Goal: Task Accomplishment & Management: Manage account settings

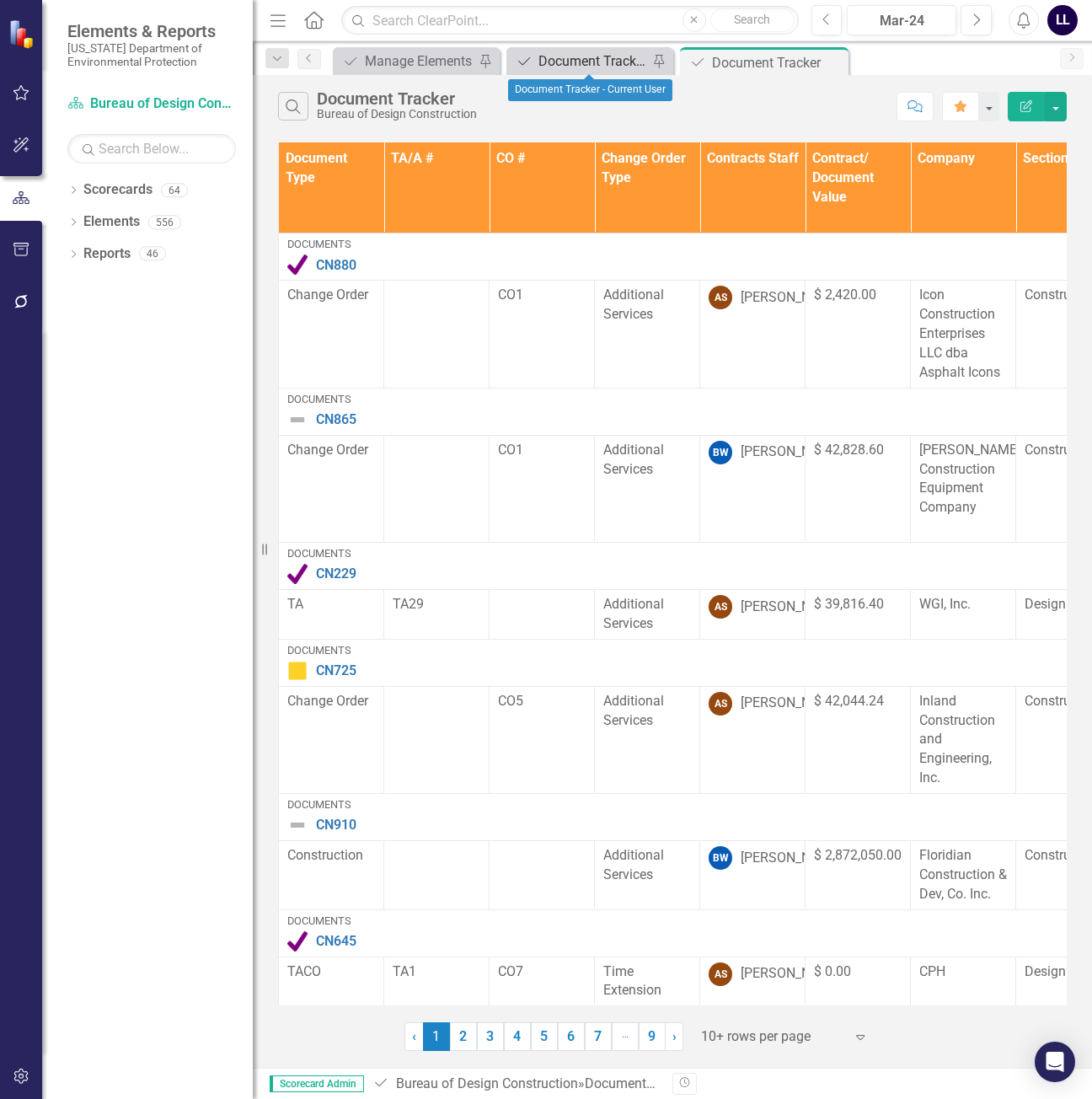
click at [568, 63] on div "Document Tracker - Current User" at bounding box center [593, 61] width 110 height 21
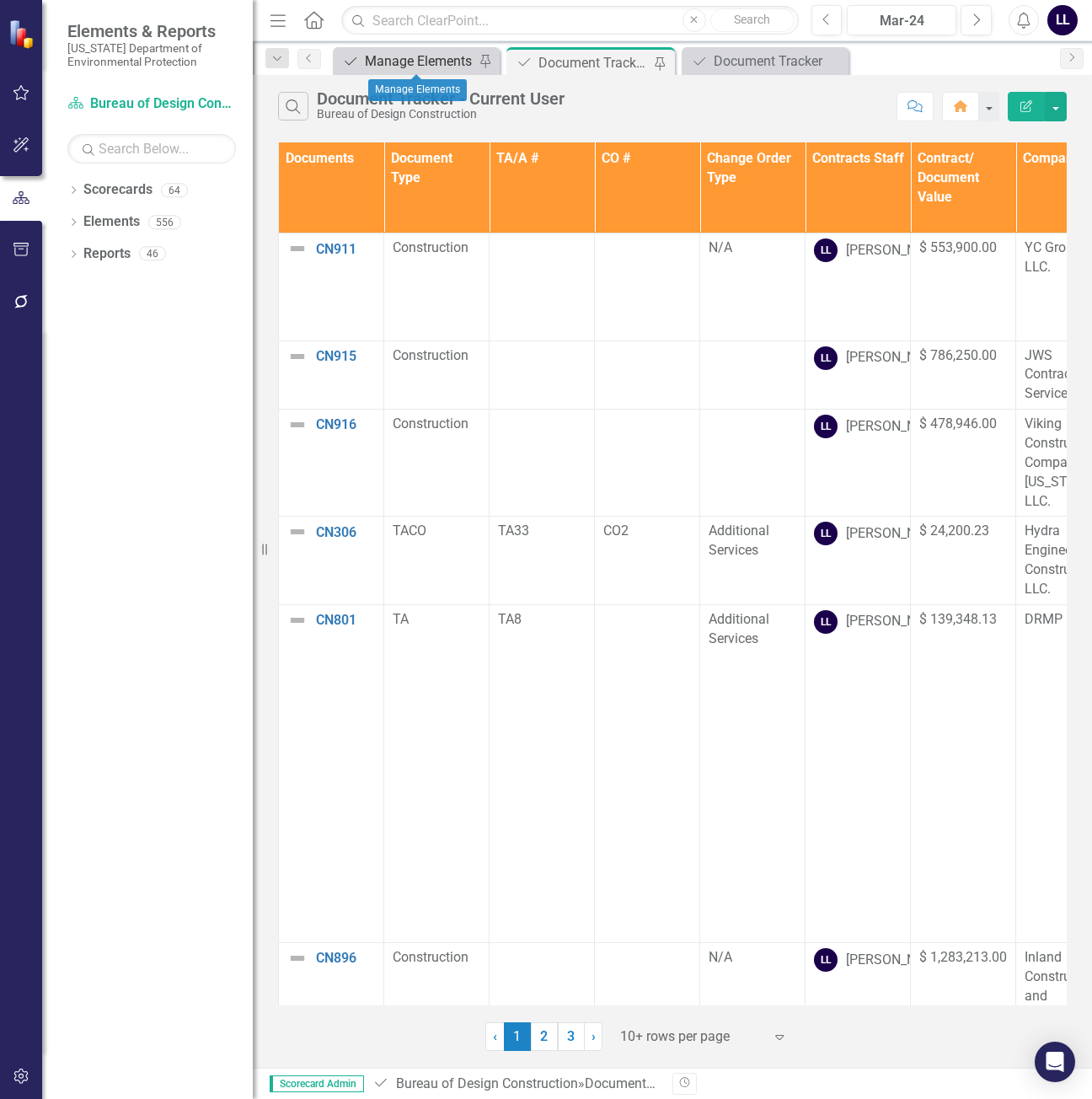
click at [398, 63] on div "Manage Elements" at bounding box center [420, 61] width 110 height 21
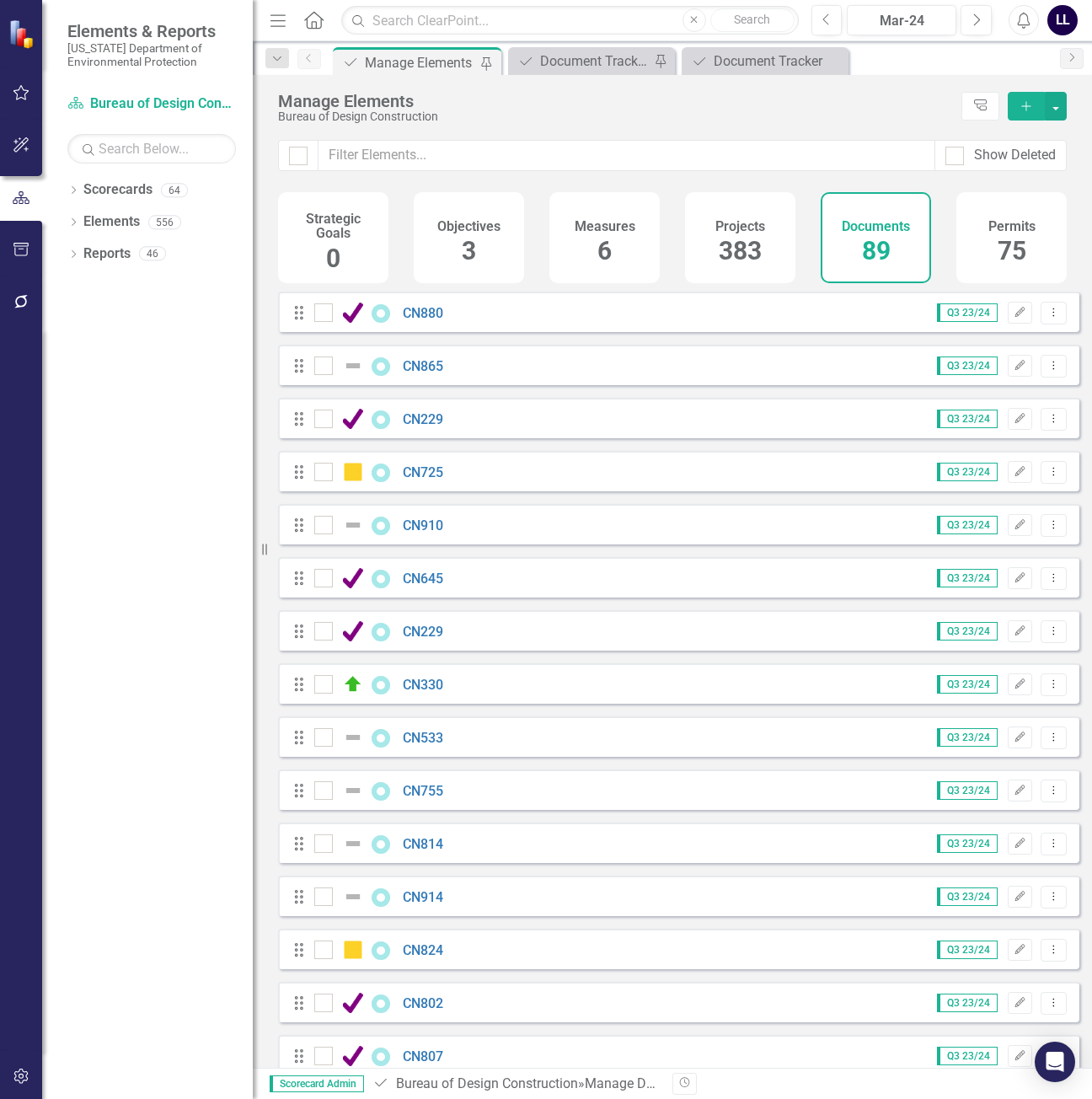
click at [886, 237] on span "89" at bounding box center [876, 251] width 29 height 30
click at [870, 242] on span "89" at bounding box center [876, 251] width 29 height 30
click at [1027, 103] on icon "button" at bounding box center [1027, 106] width 9 height 9
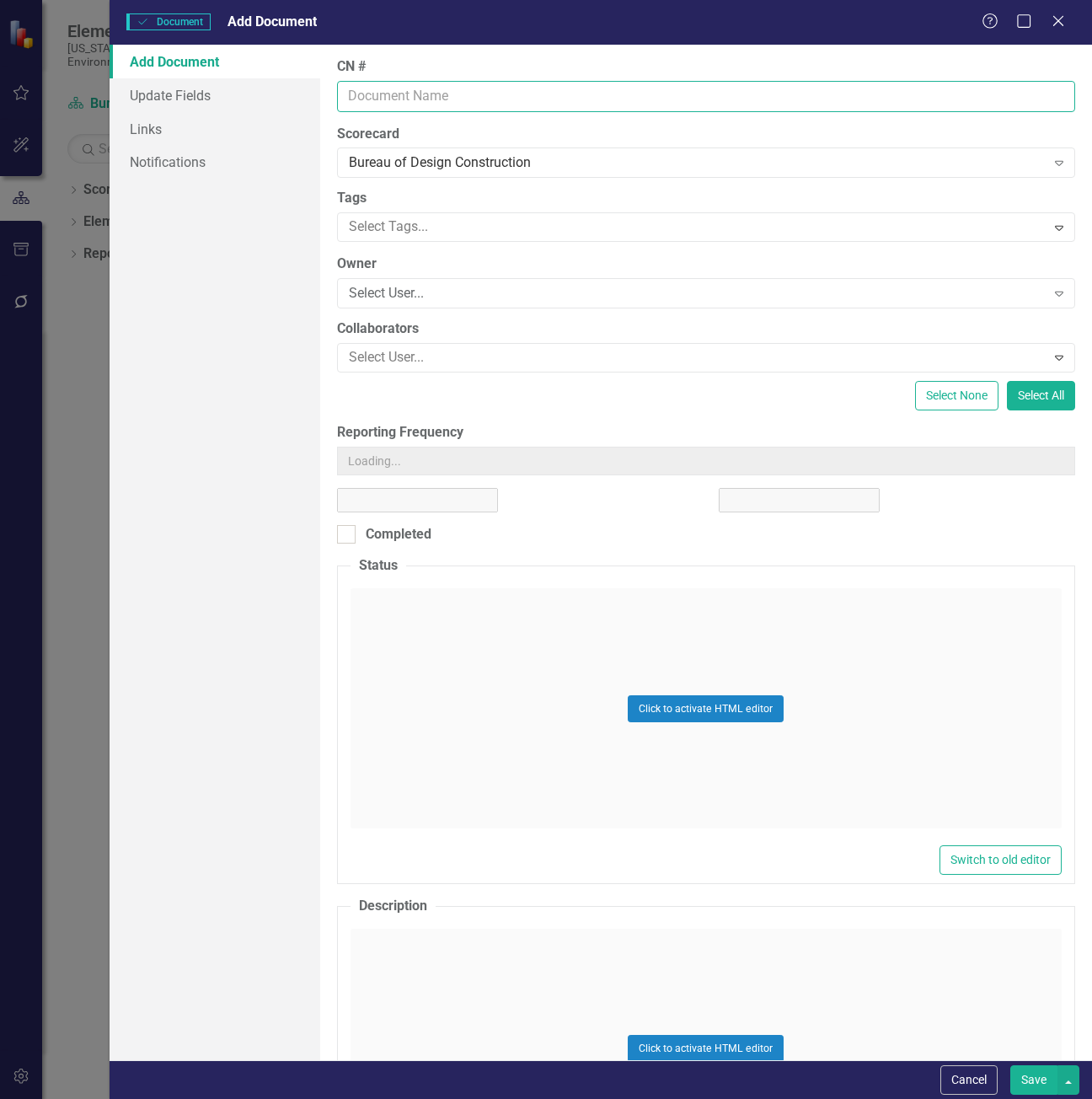
click at [411, 91] on input "CN #" at bounding box center [706, 97] width 739 height 31
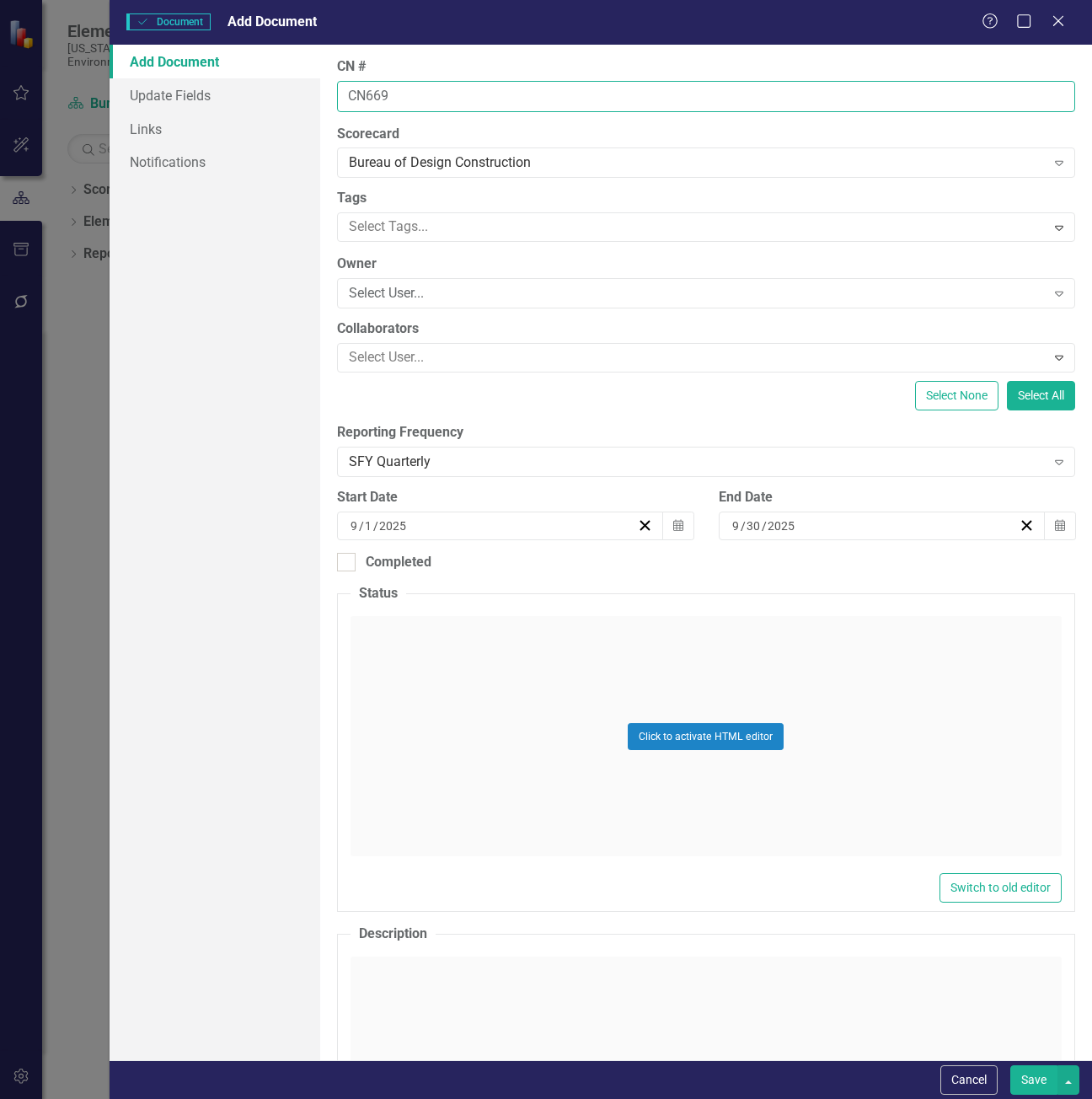
type input "CN669"
click at [1033, 1081] on button "Save" at bounding box center [1034, 1080] width 47 height 30
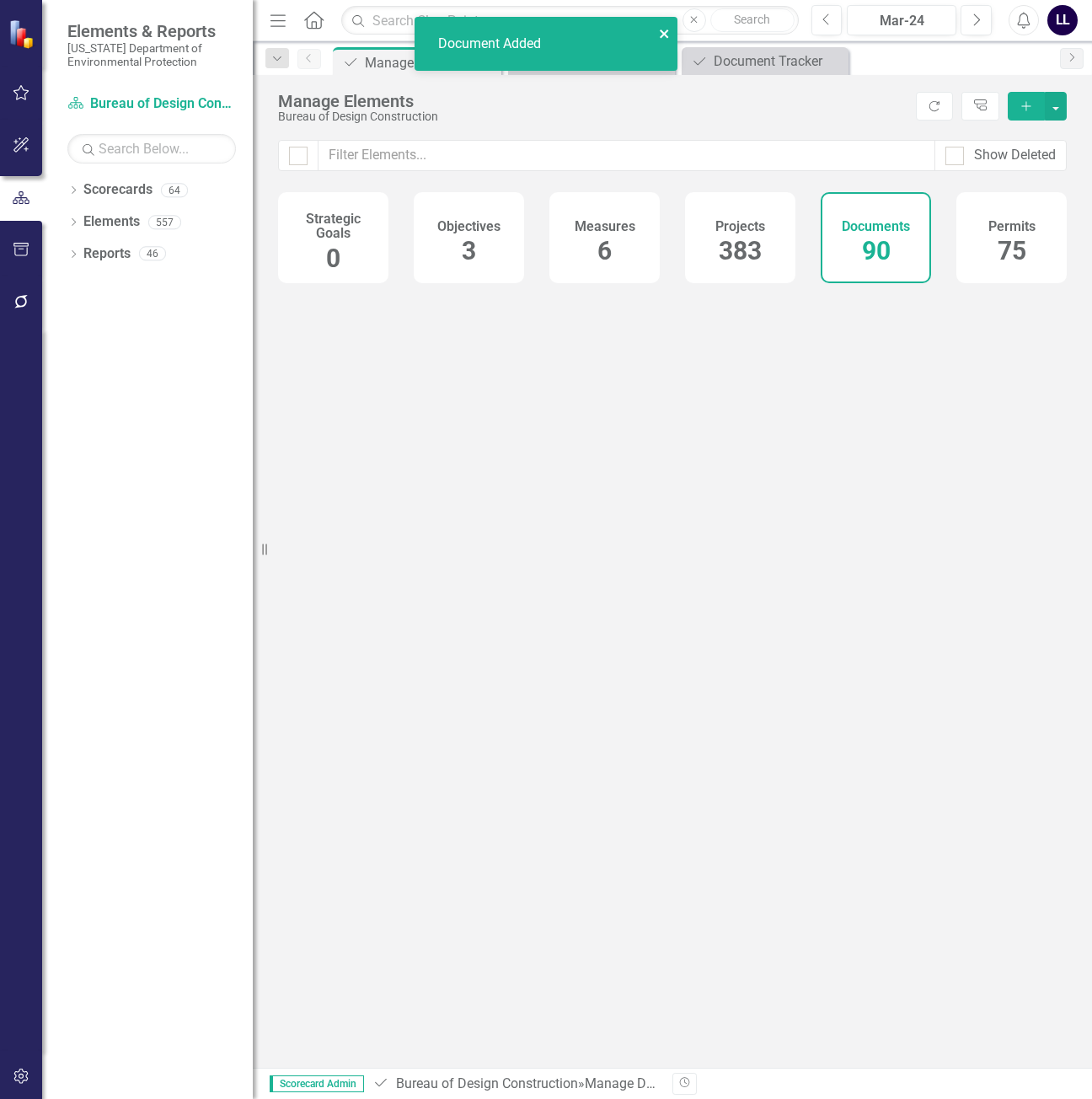
click at [663, 34] on icon "close" at bounding box center [664, 33] width 8 height 8
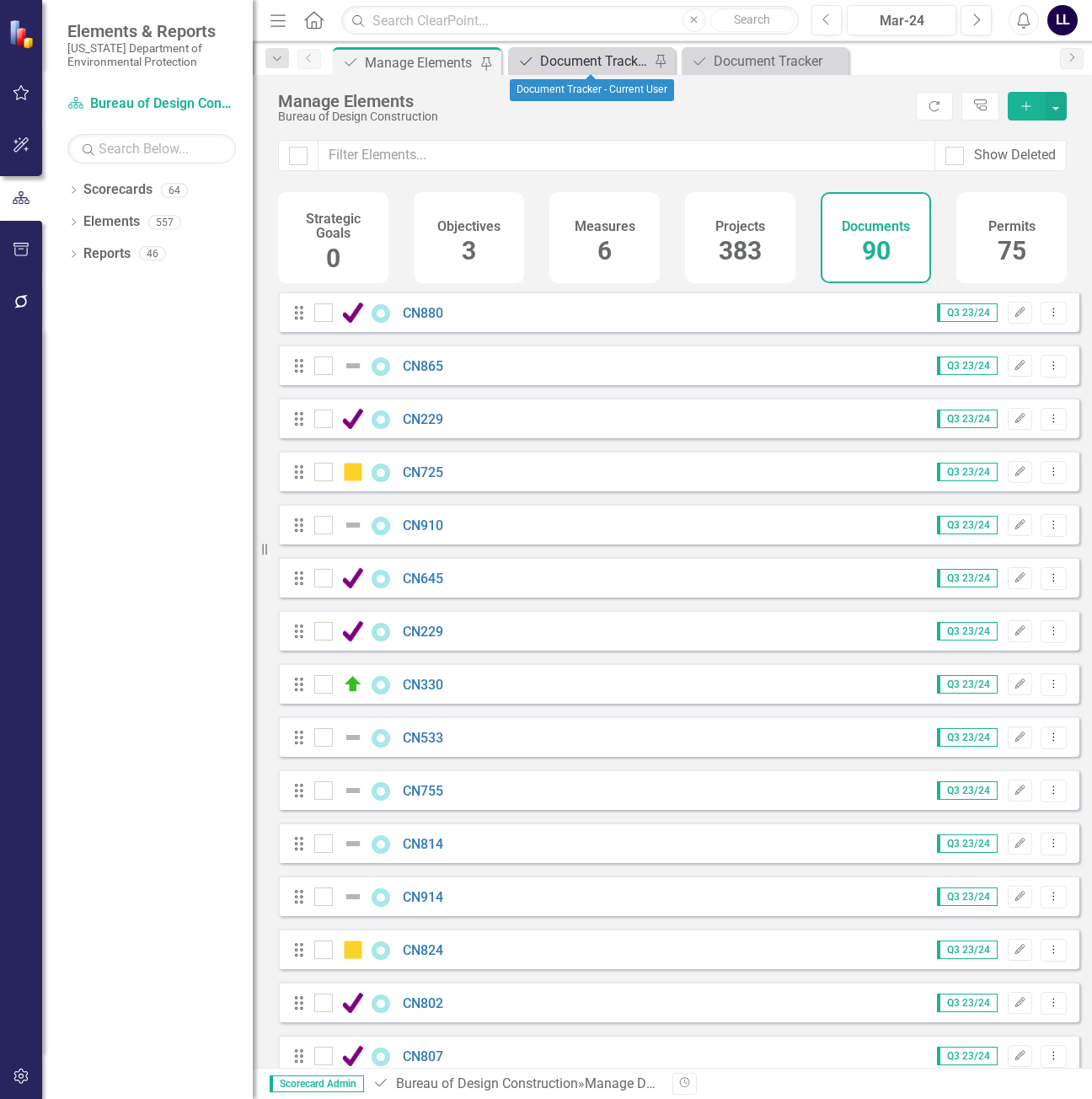
click at [582, 60] on div "Document Tracker - Current User" at bounding box center [595, 61] width 110 height 21
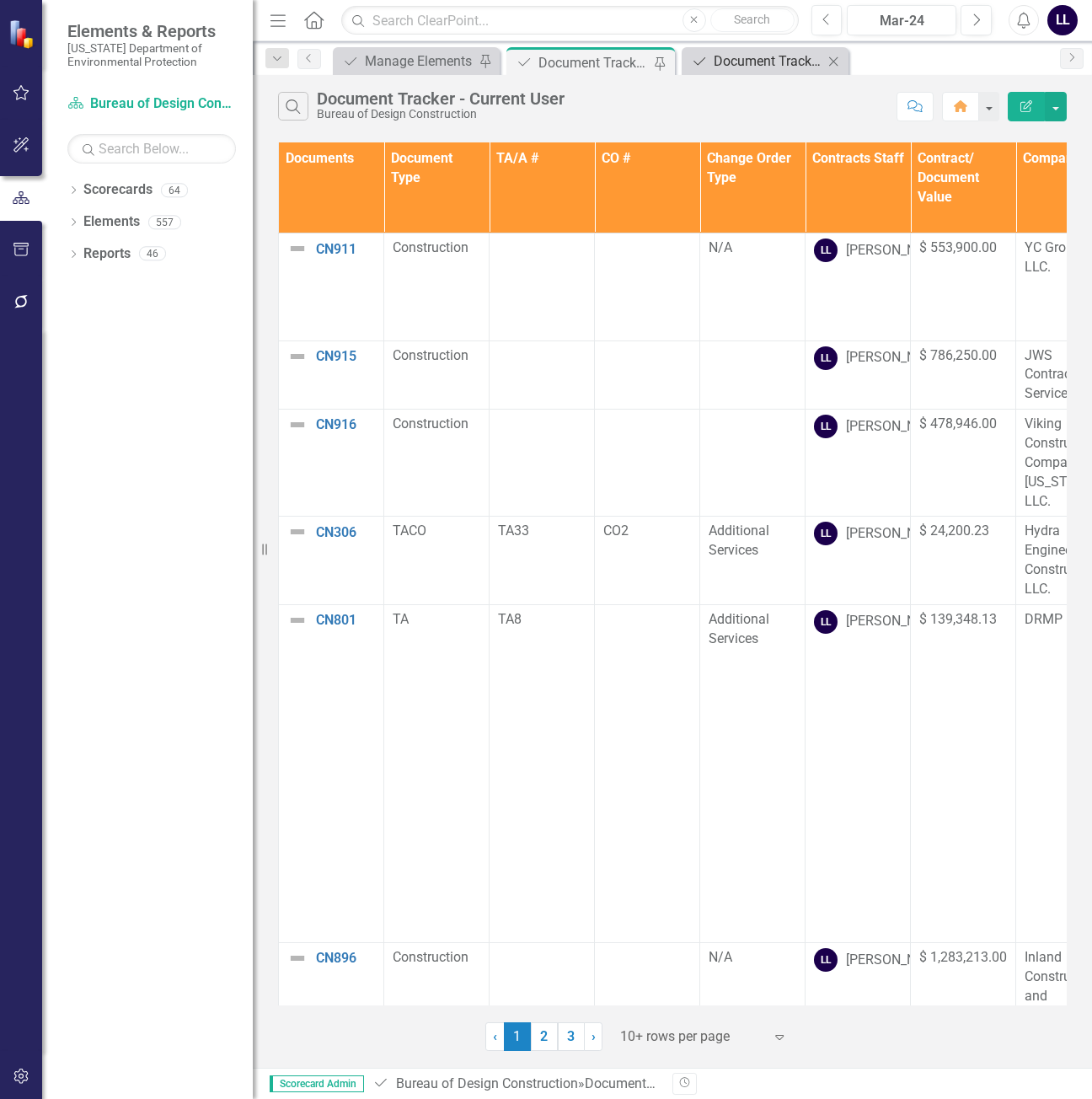
click at [767, 60] on div "Document Tracker" at bounding box center [768, 61] width 110 height 21
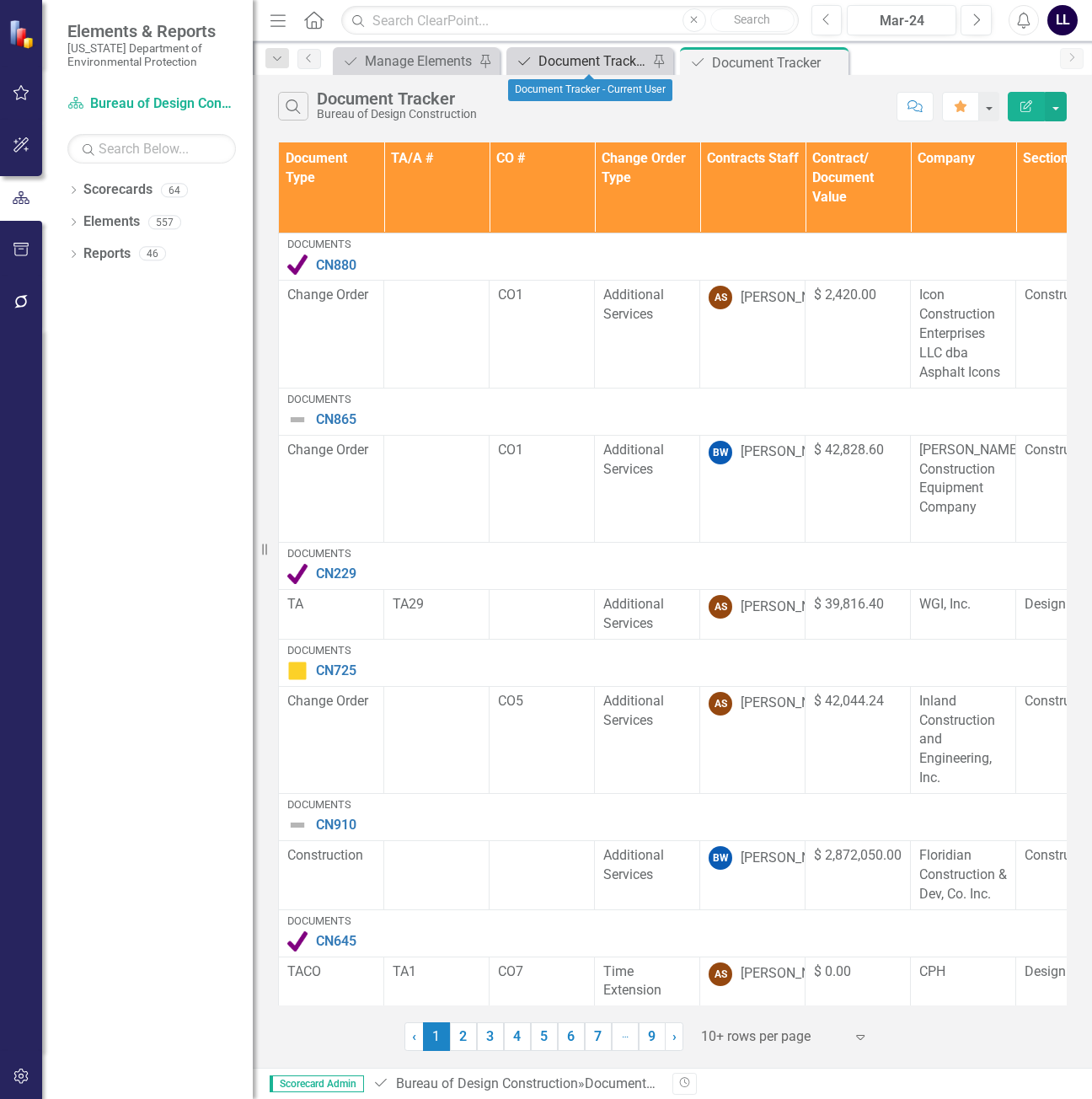
click at [590, 62] on div "Document Tracker - Current User" at bounding box center [593, 61] width 110 height 21
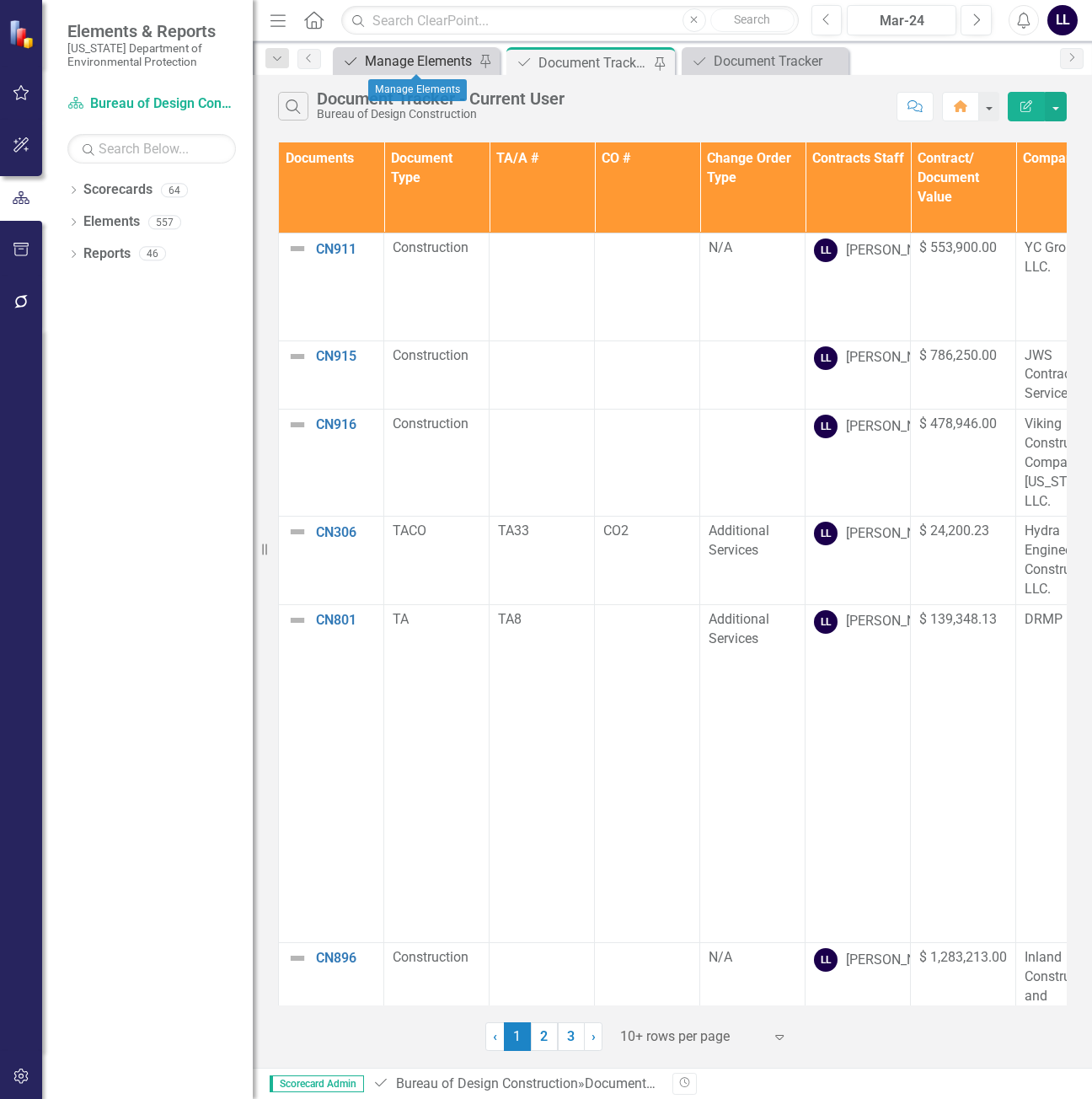
click at [412, 63] on div "Manage Elements" at bounding box center [420, 61] width 110 height 21
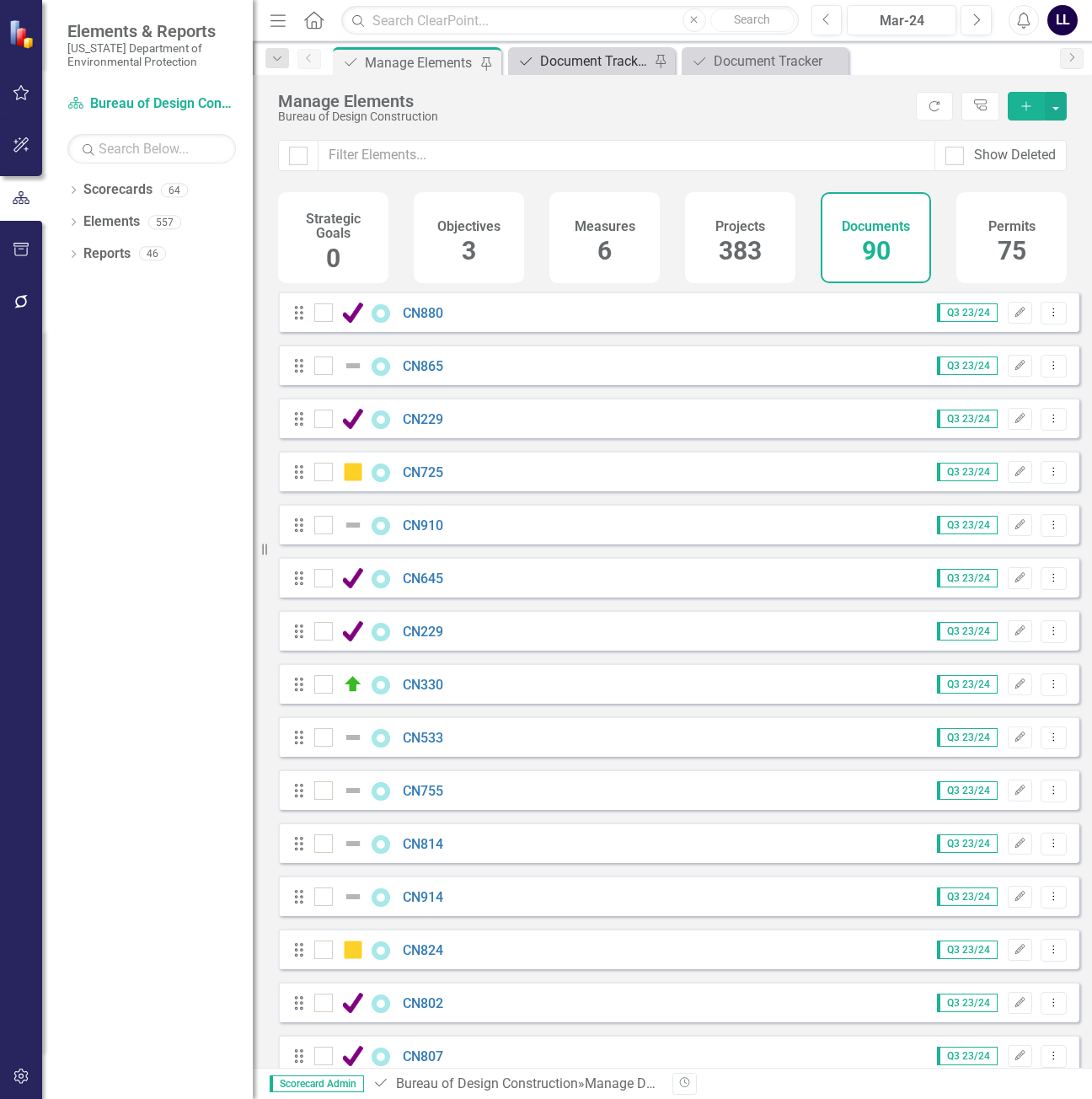
click at [587, 61] on div "Document Tracker - Current User" at bounding box center [595, 61] width 110 height 21
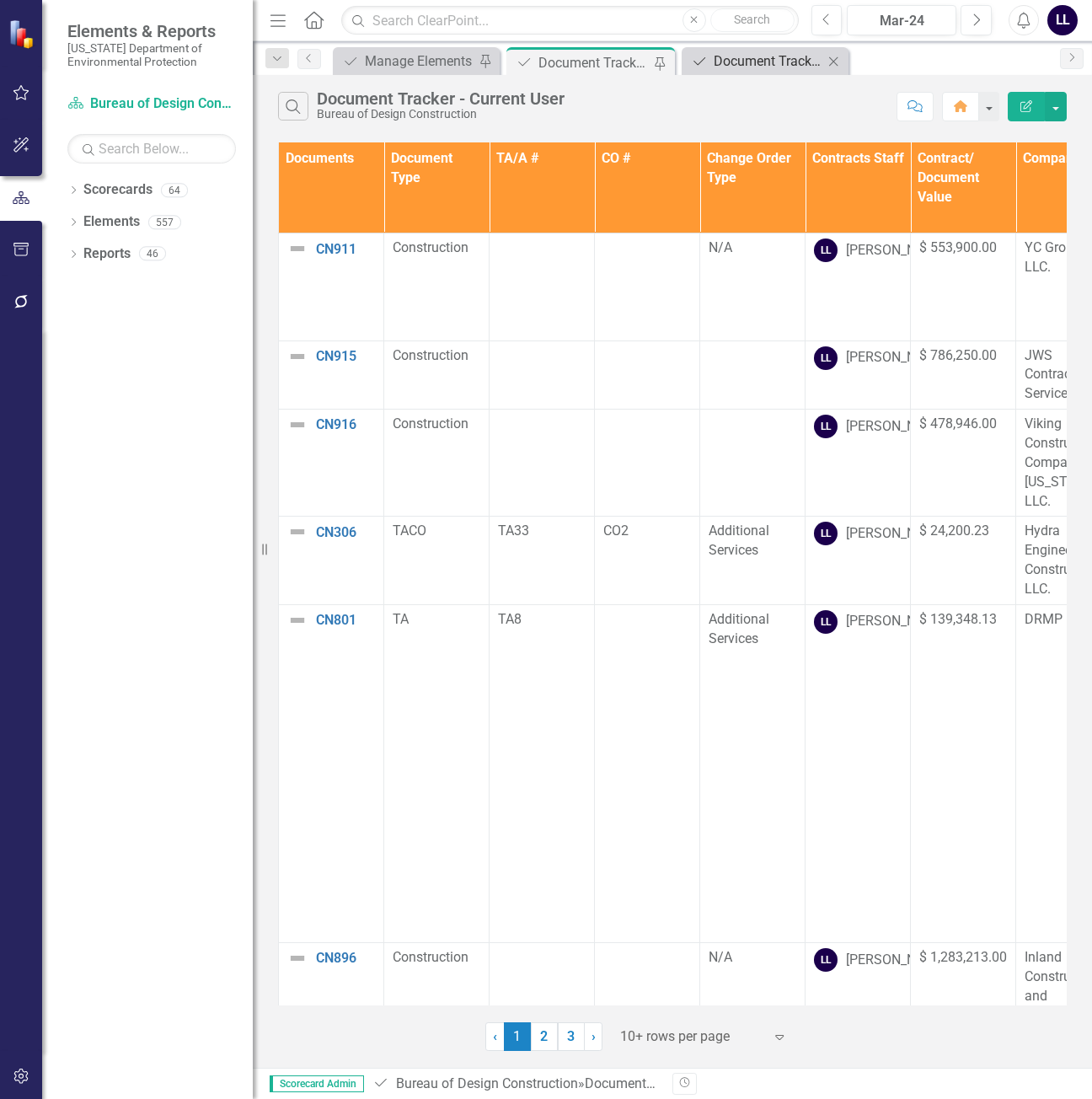
click at [763, 61] on div "Document Tracker" at bounding box center [768, 61] width 110 height 21
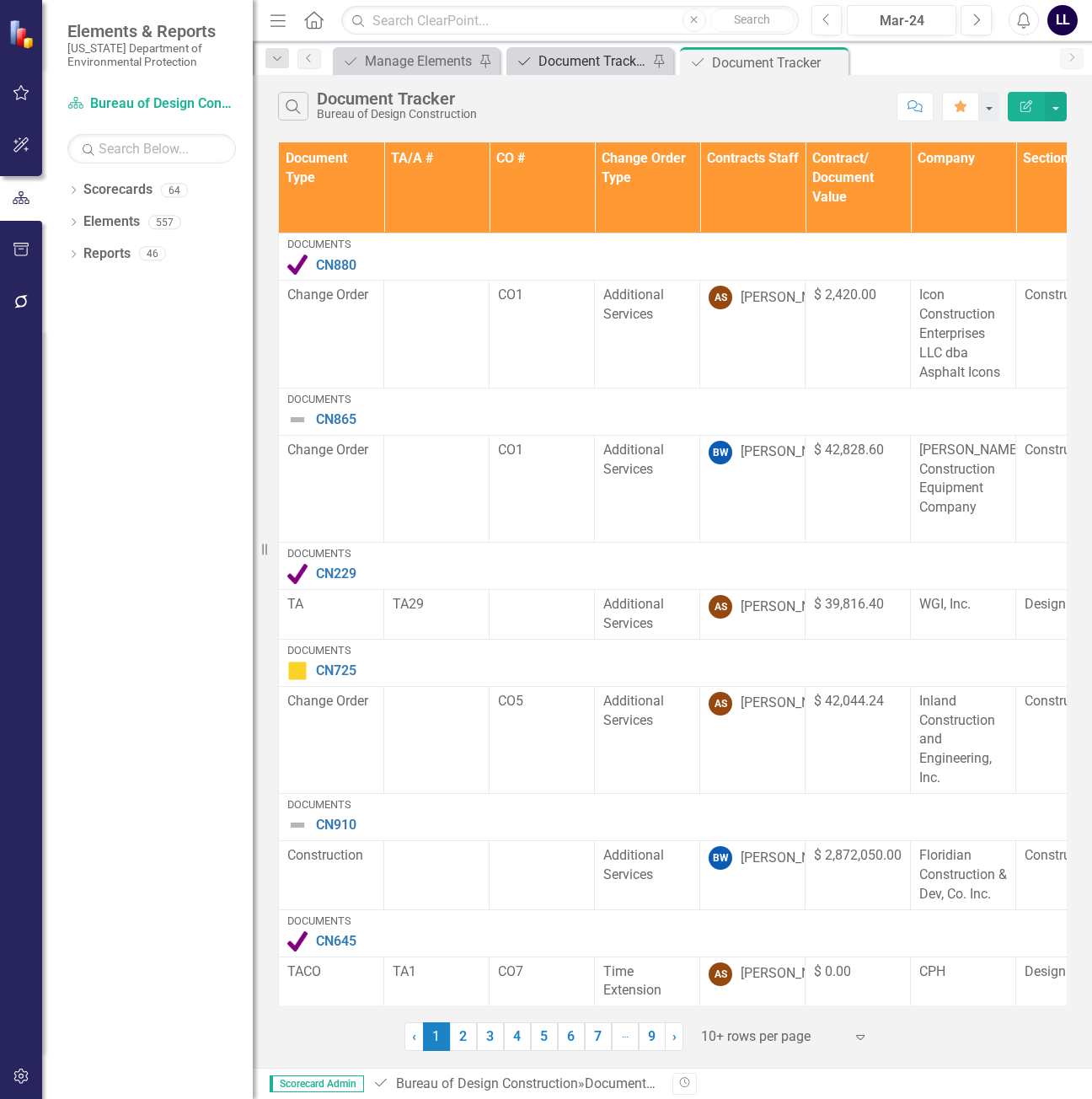
click at [587, 65] on div "Document Tracker - Current User" at bounding box center [593, 61] width 110 height 21
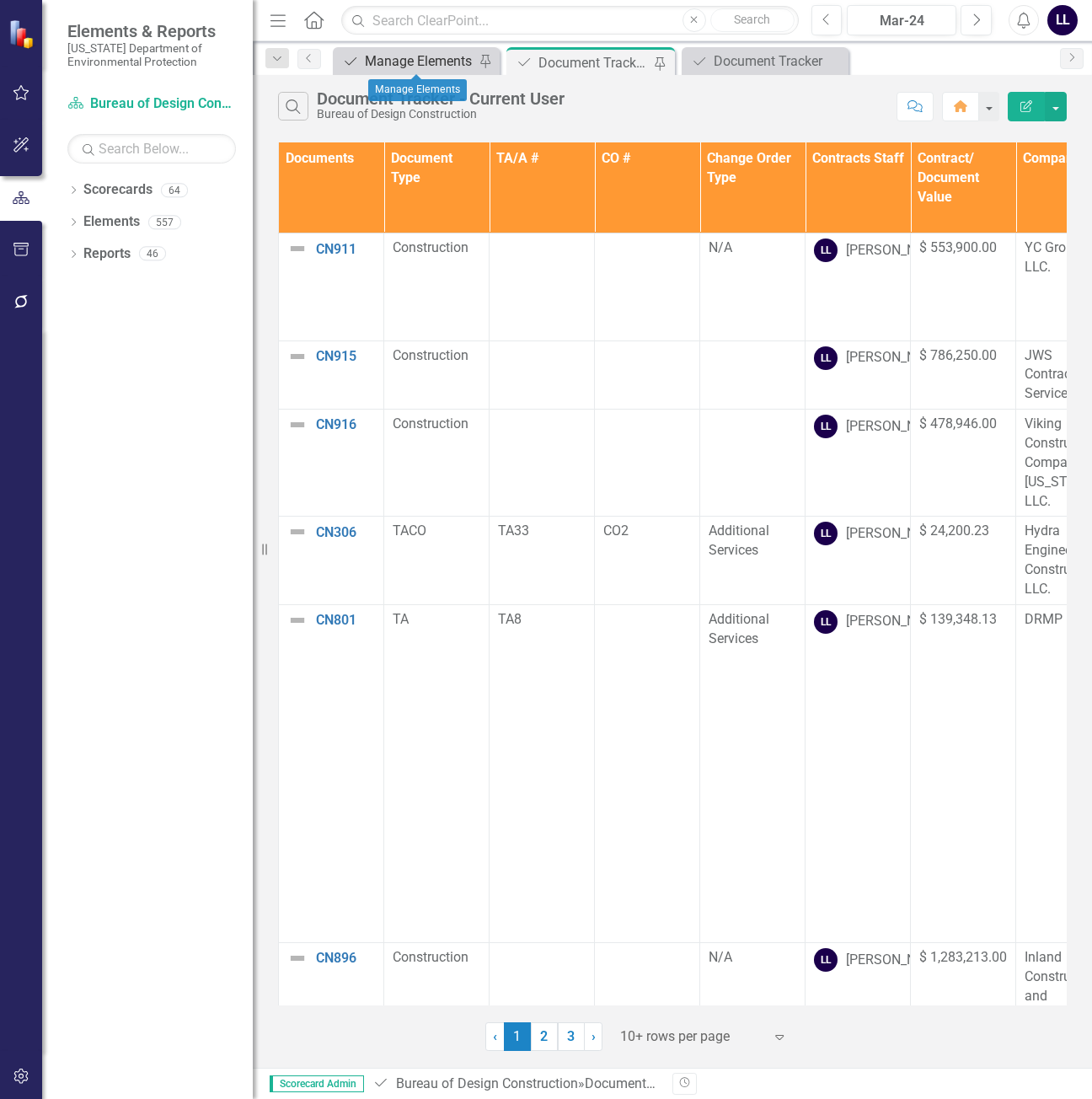
click at [401, 61] on div "Manage Elements" at bounding box center [420, 61] width 110 height 21
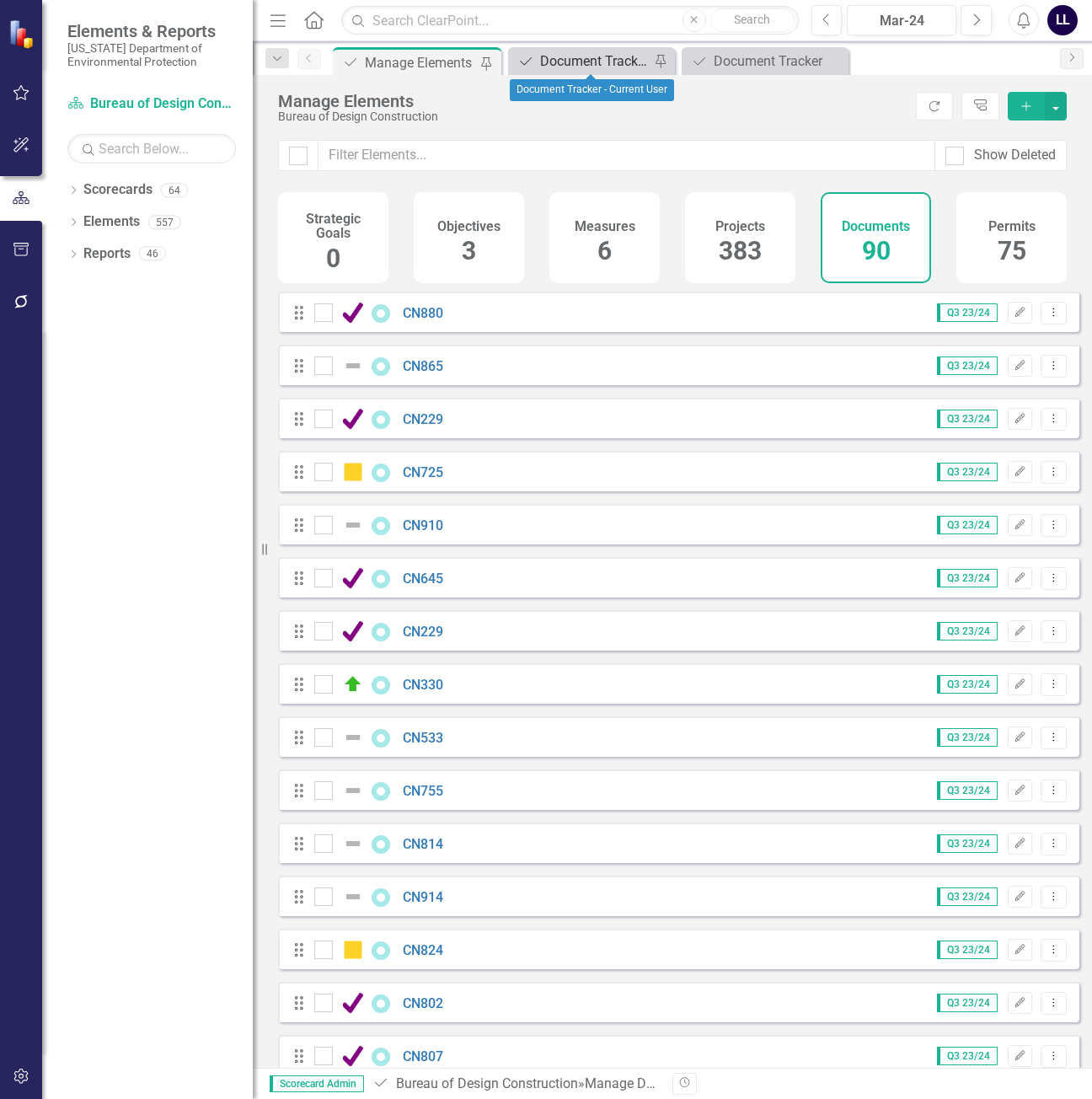
click at [585, 63] on div "Document Tracker - Current User" at bounding box center [595, 61] width 110 height 21
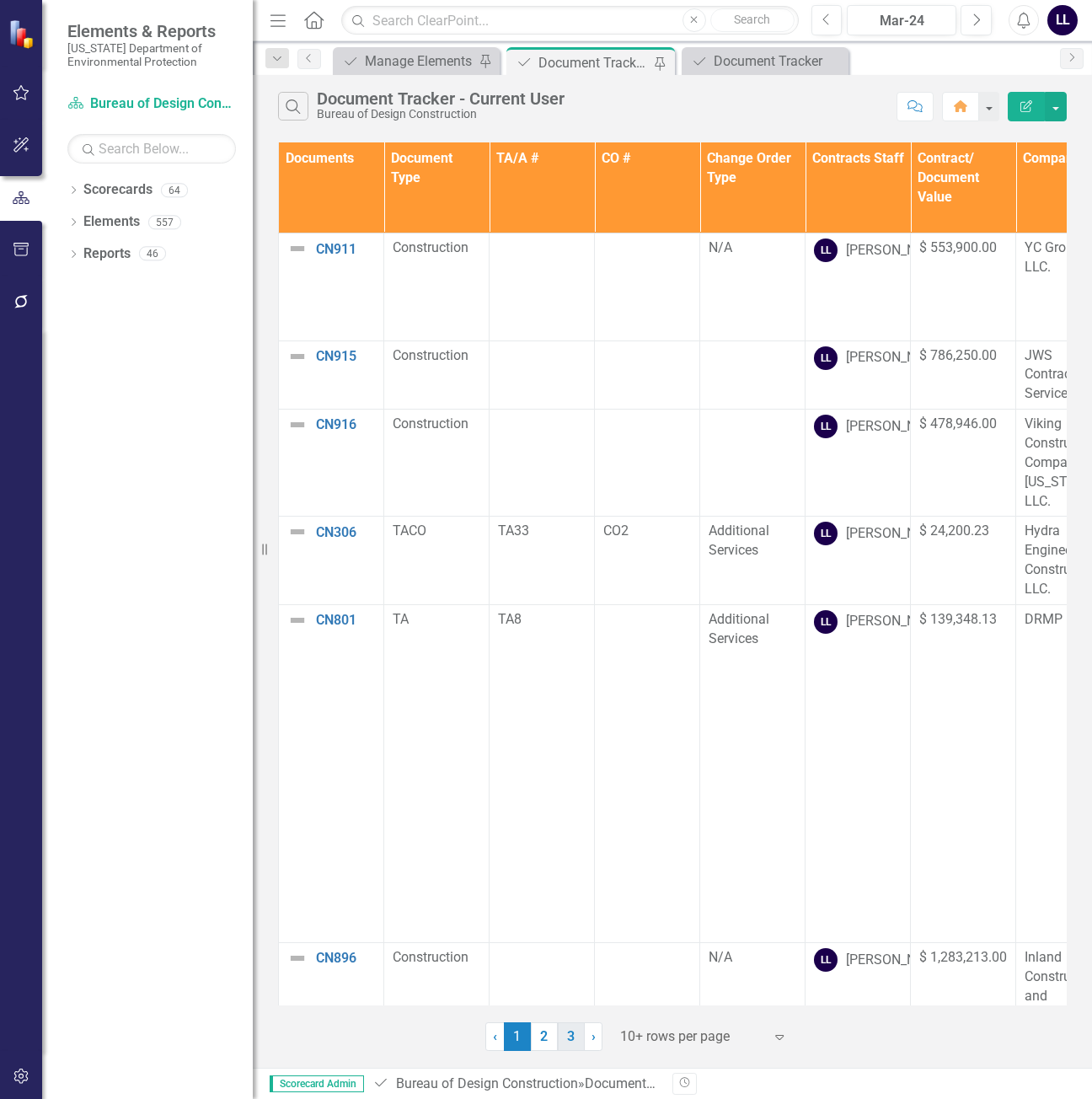
click at [574, 1040] on link "3" at bounding box center [571, 1035] width 27 height 29
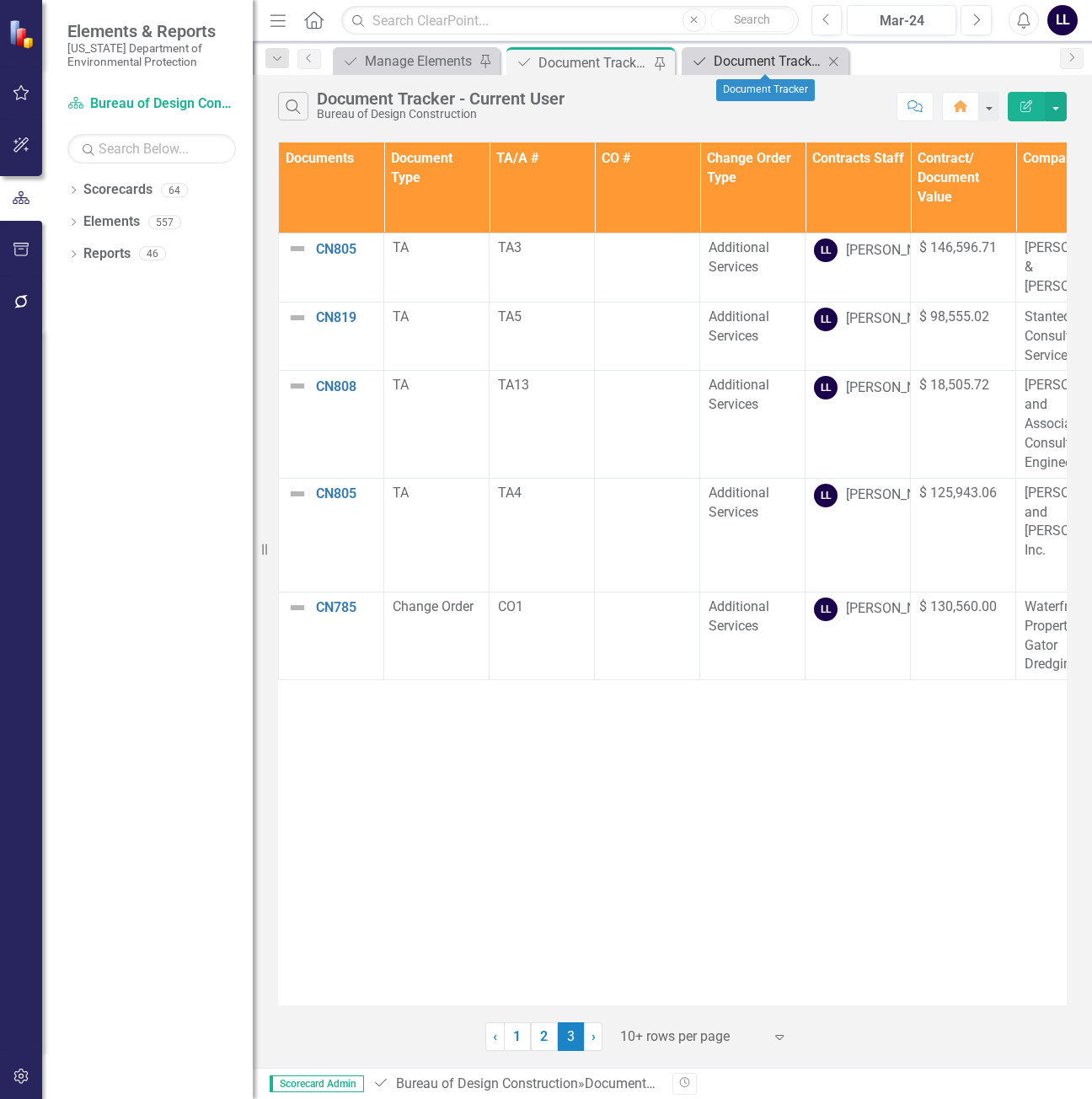
click at [752, 61] on div "Document Tracker" at bounding box center [768, 61] width 110 height 21
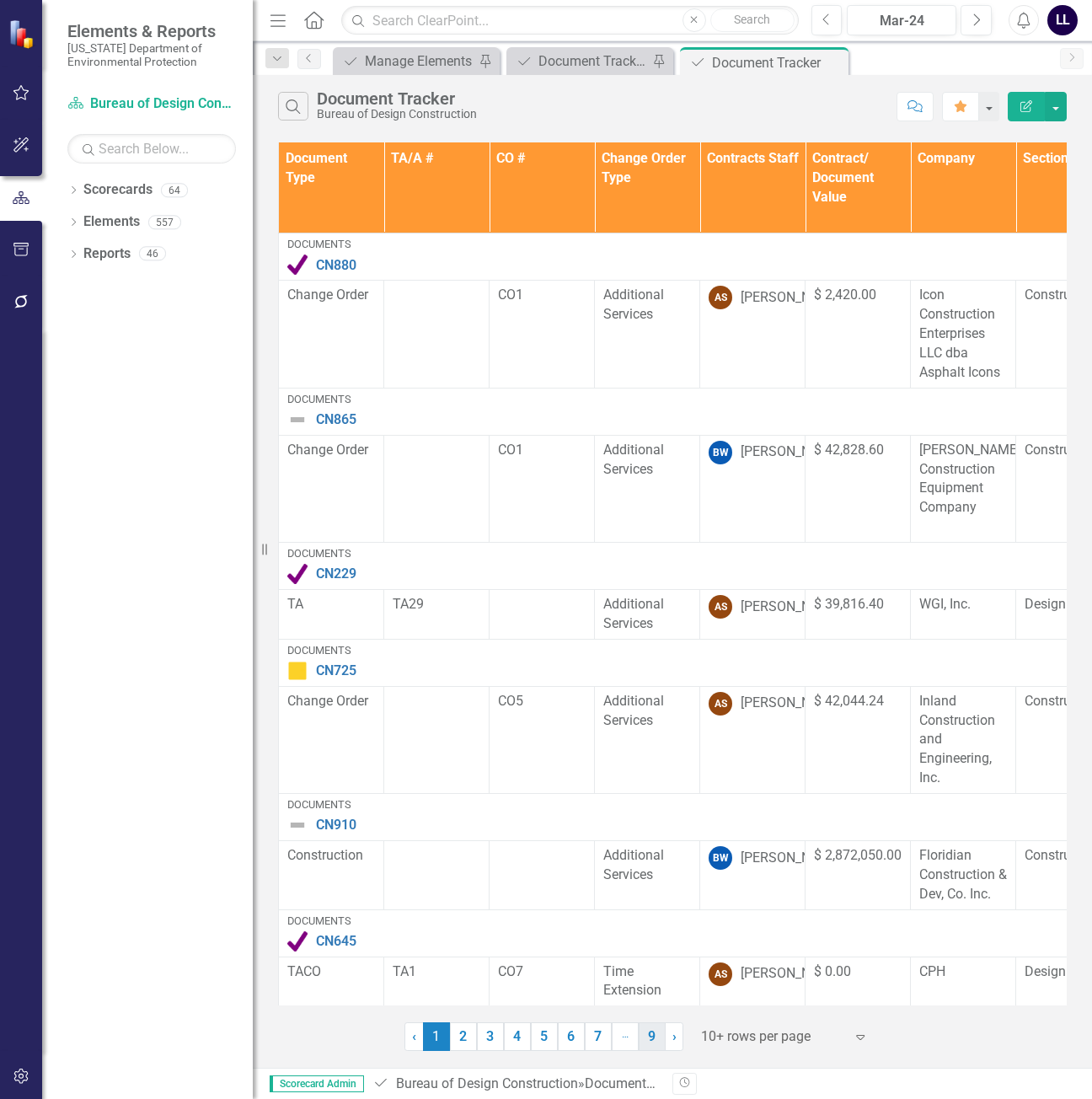
click at [650, 1037] on link "9" at bounding box center [652, 1035] width 27 height 29
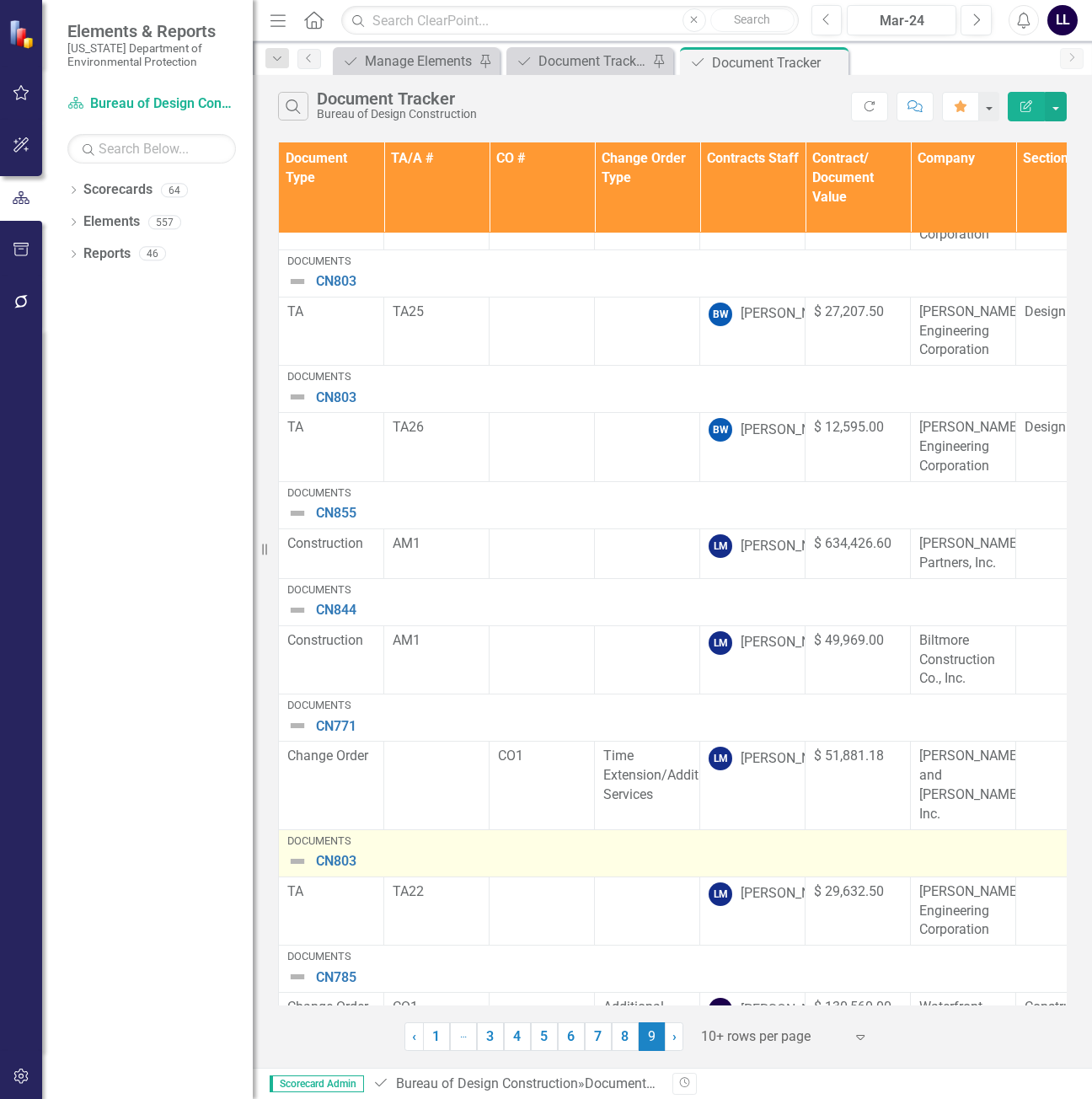
scroll to position [344, 0]
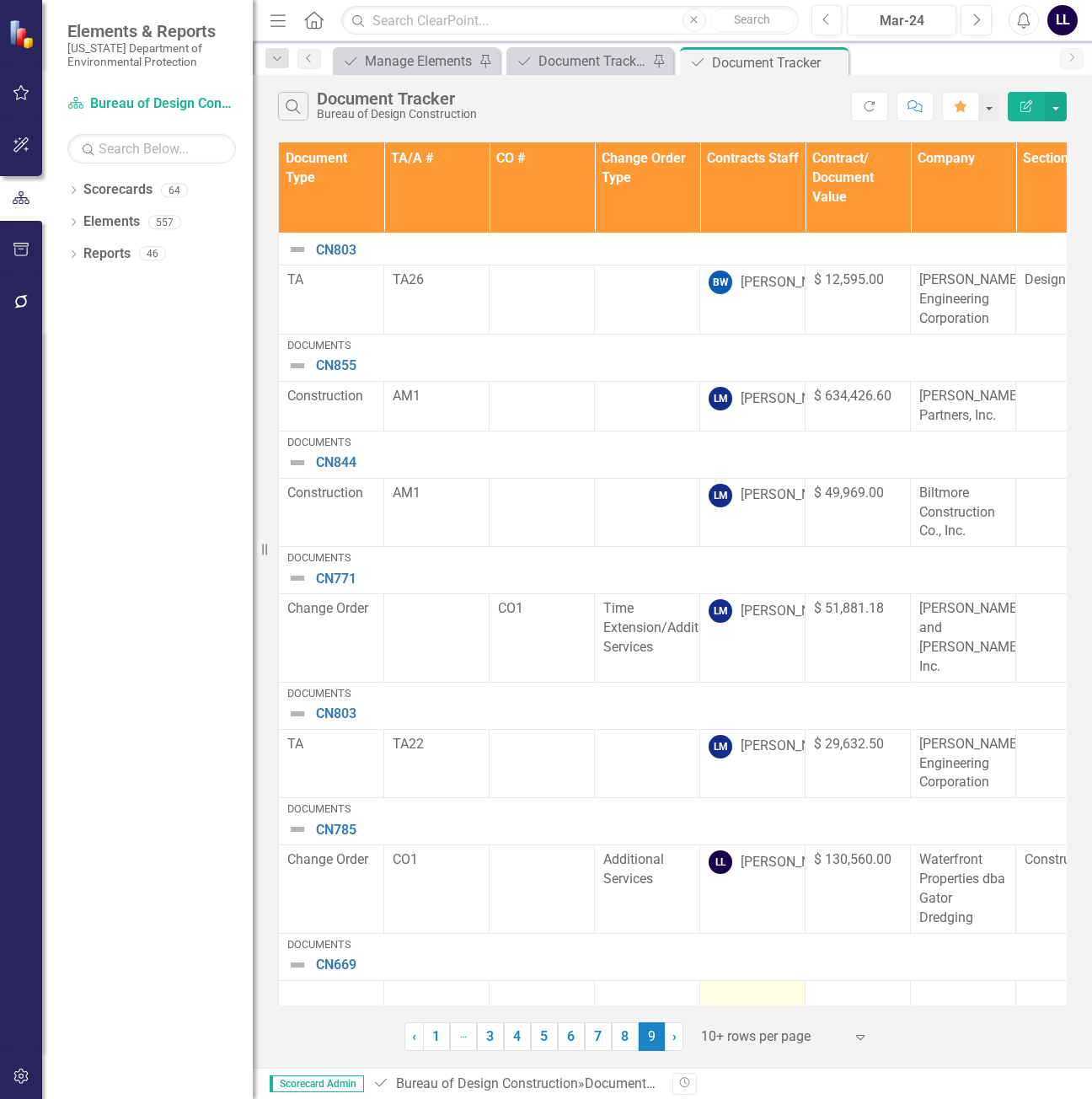
click at [747, 986] on div at bounding box center [753, 996] width 88 height 20
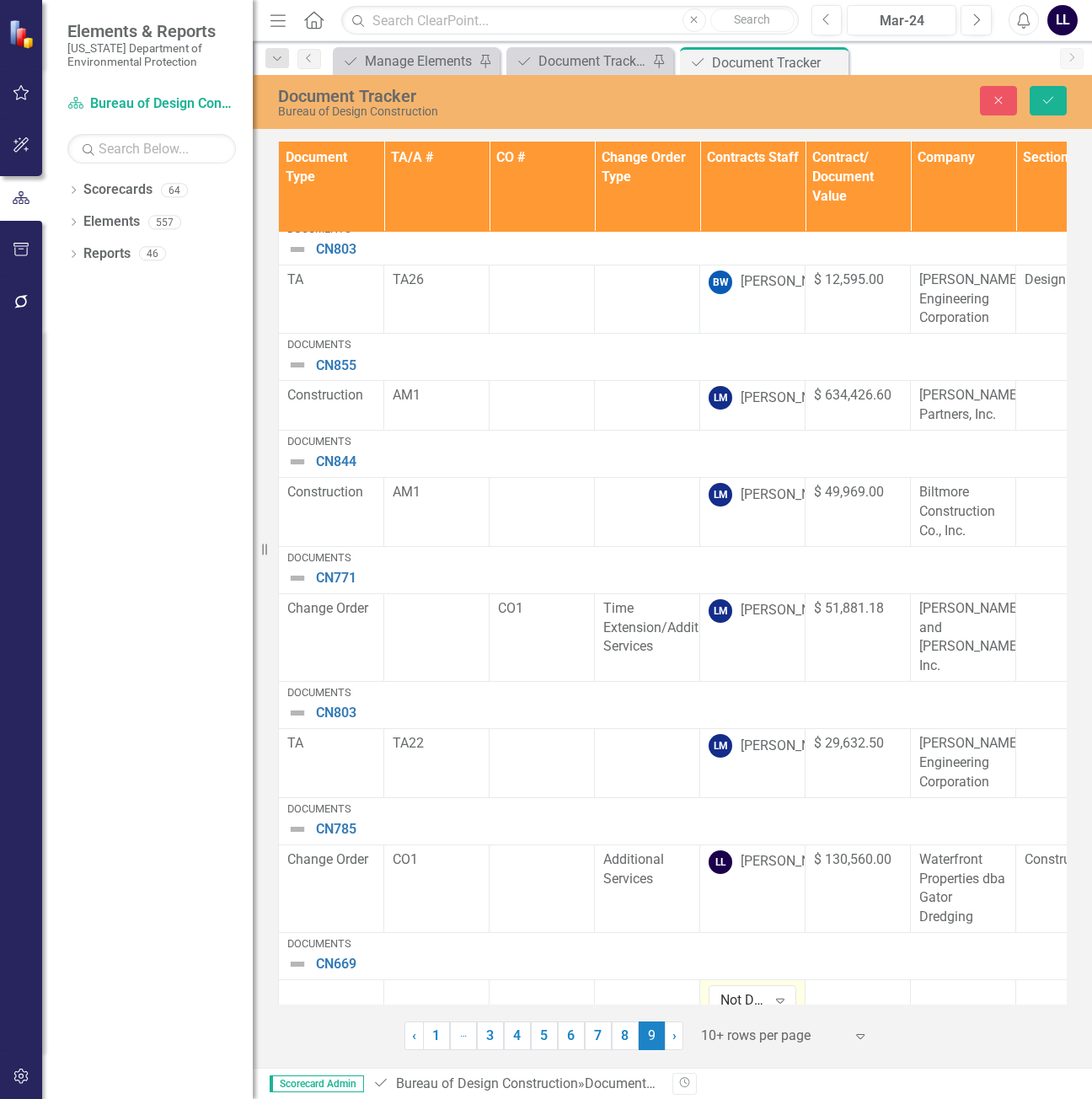
click at [747, 991] on div "Not Defined" at bounding box center [743, 1000] width 46 height 19
type input "[PERSON_NAME]"
click at [1046, 102] on icon "submit" at bounding box center [1048, 100] width 10 height 6
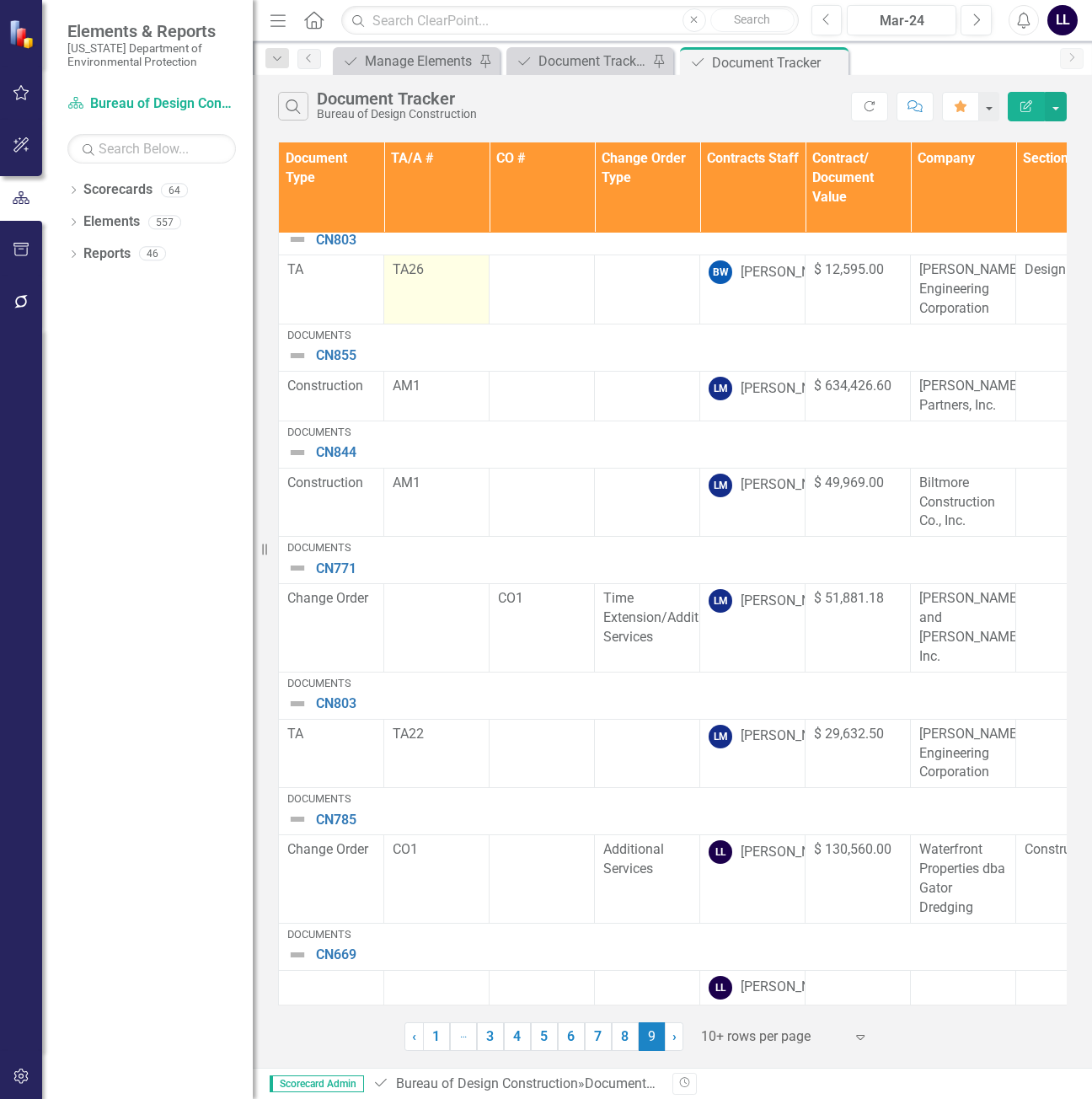
scroll to position [381, 0]
click at [573, 63] on div "Document Tracker - Current User" at bounding box center [593, 61] width 110 height 21
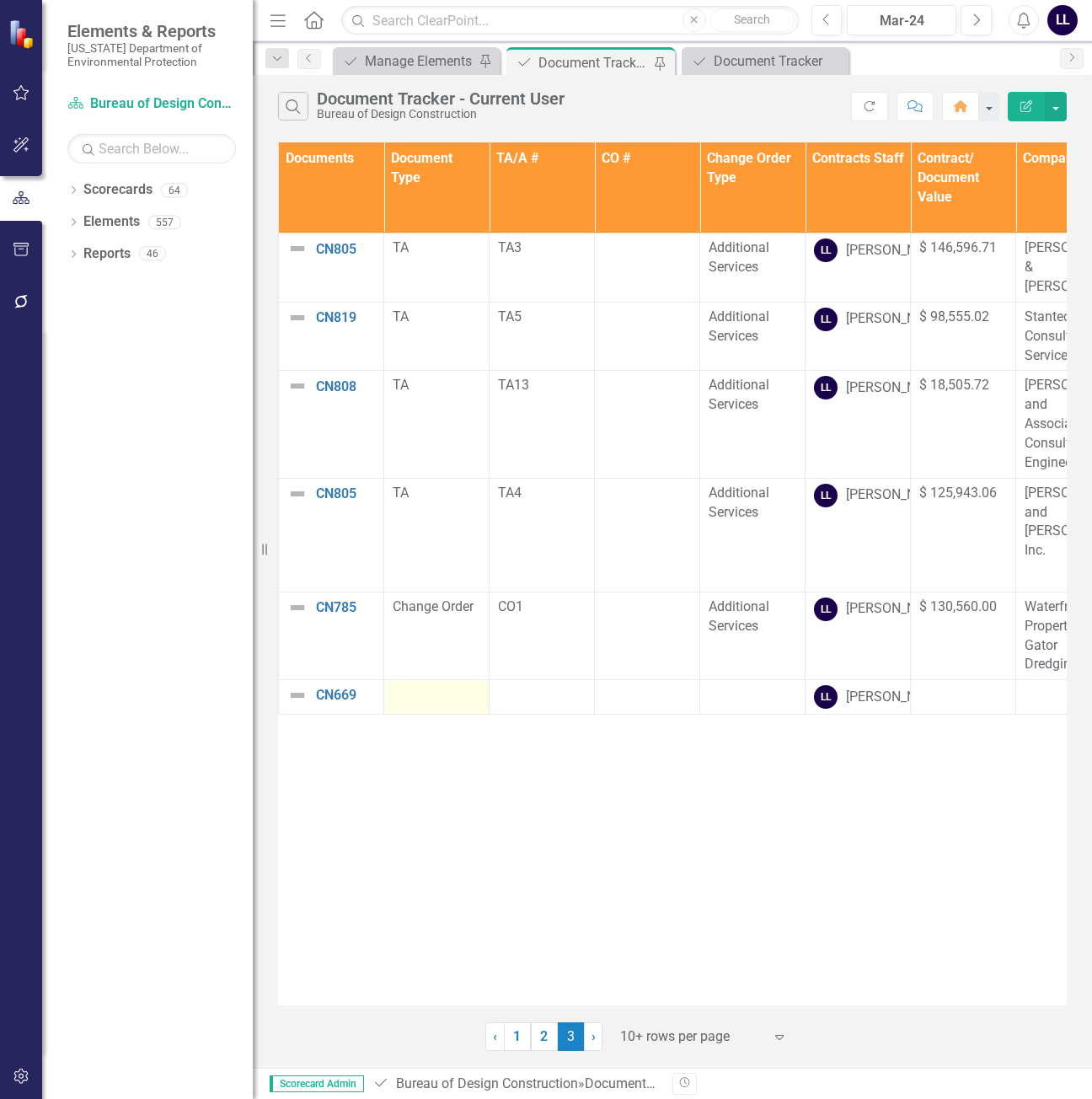
click at [439, 679] on td at bounding box center [437, 696] width 105 height 34
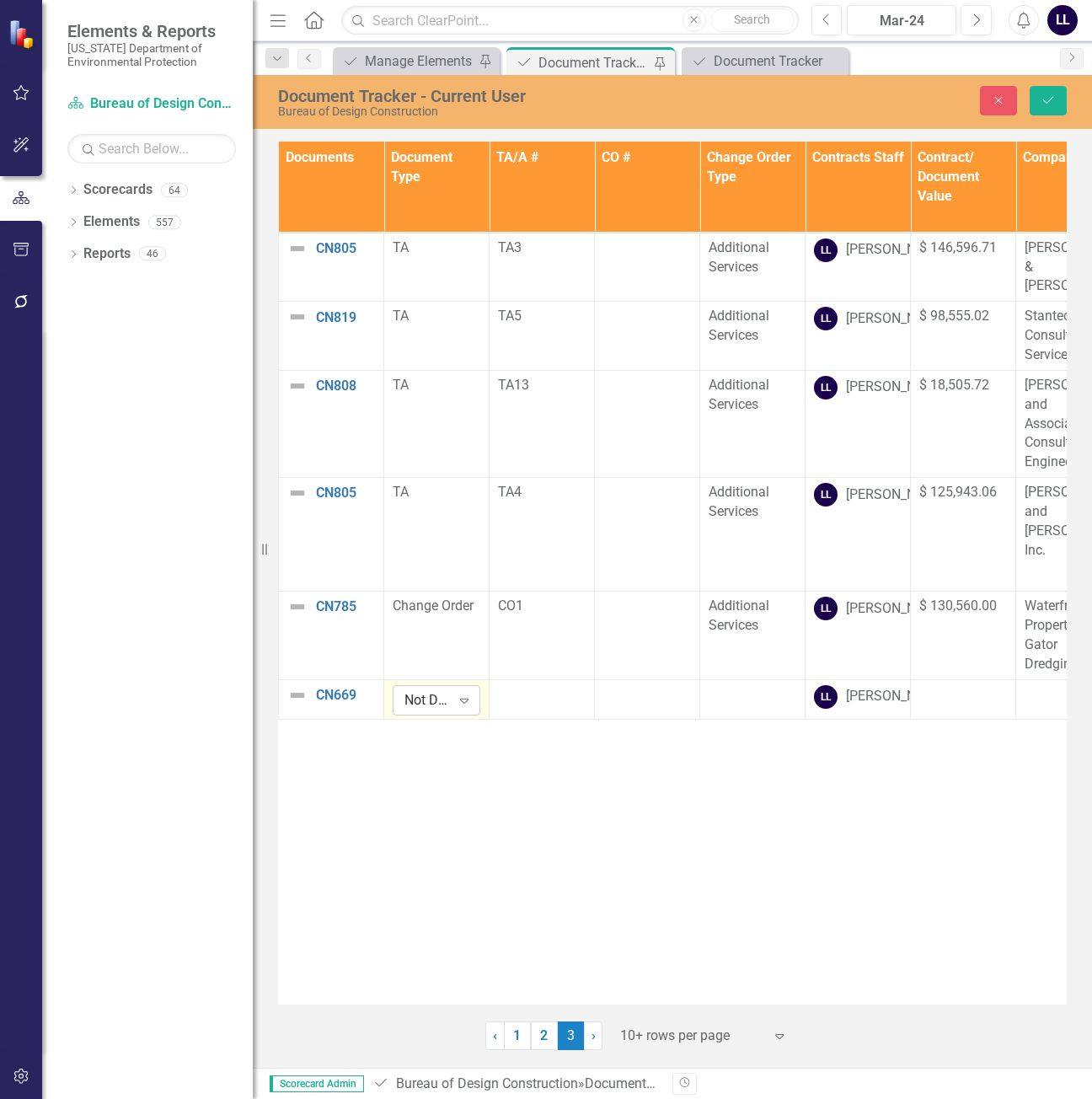
click at [436, 690] on div "Not Defined" at bounding box center [428, 699] width 46 height 19
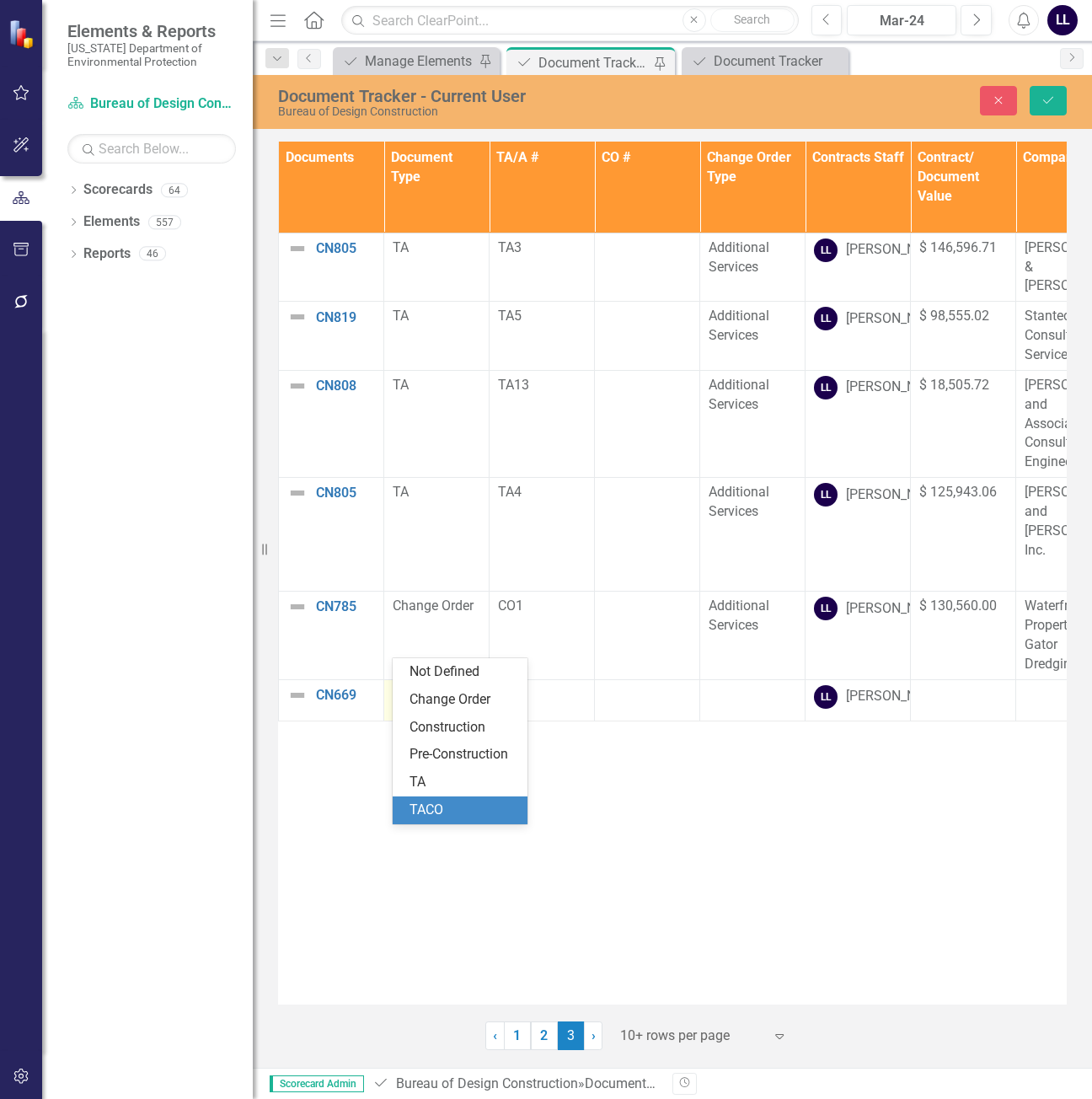
click at [442, 803] on div "TACO" at bounding box center [463, 809] width 108 height 19
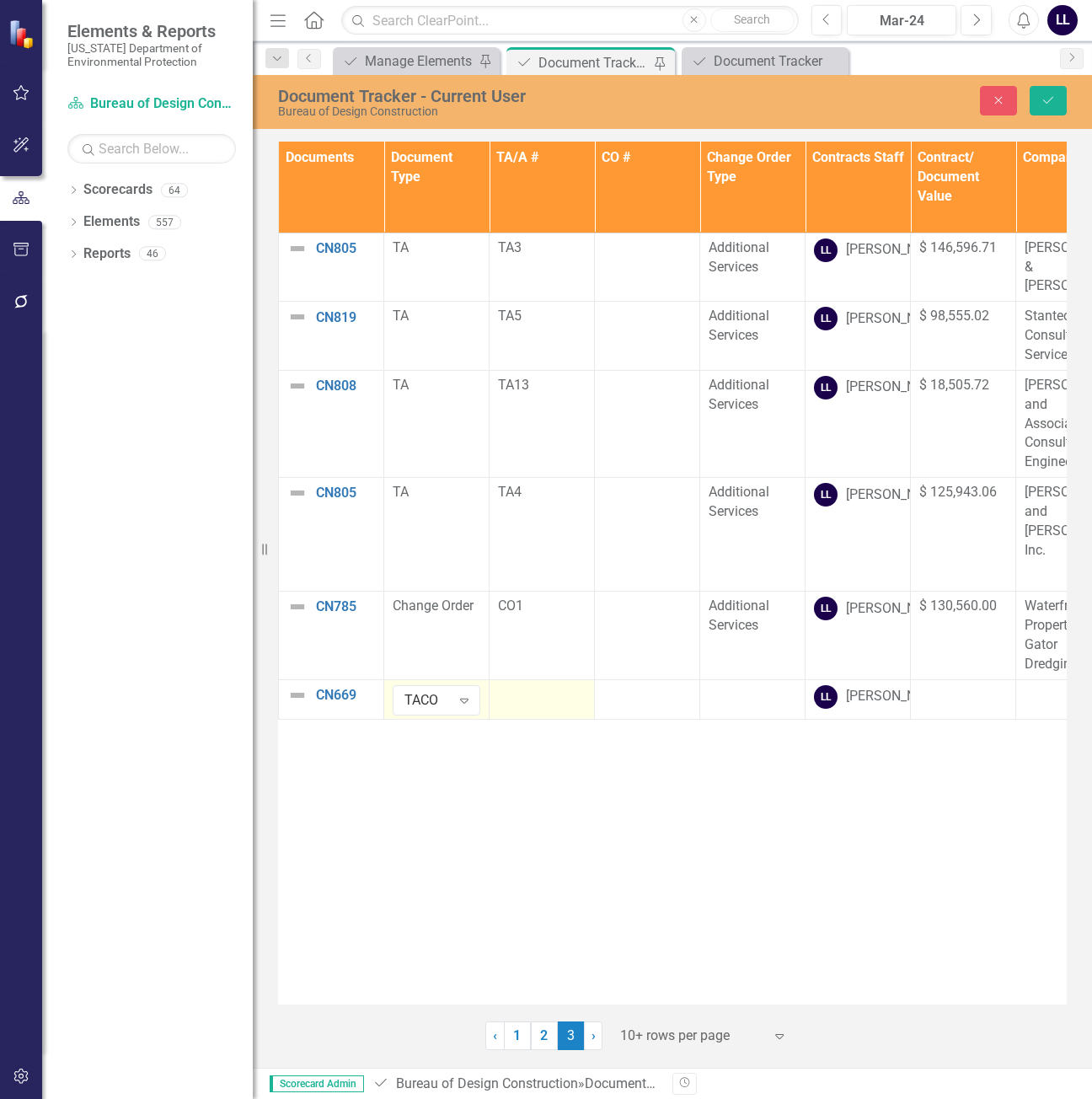
click at [550, 685] on div at bounding box center [541, 695] width 88 height 20
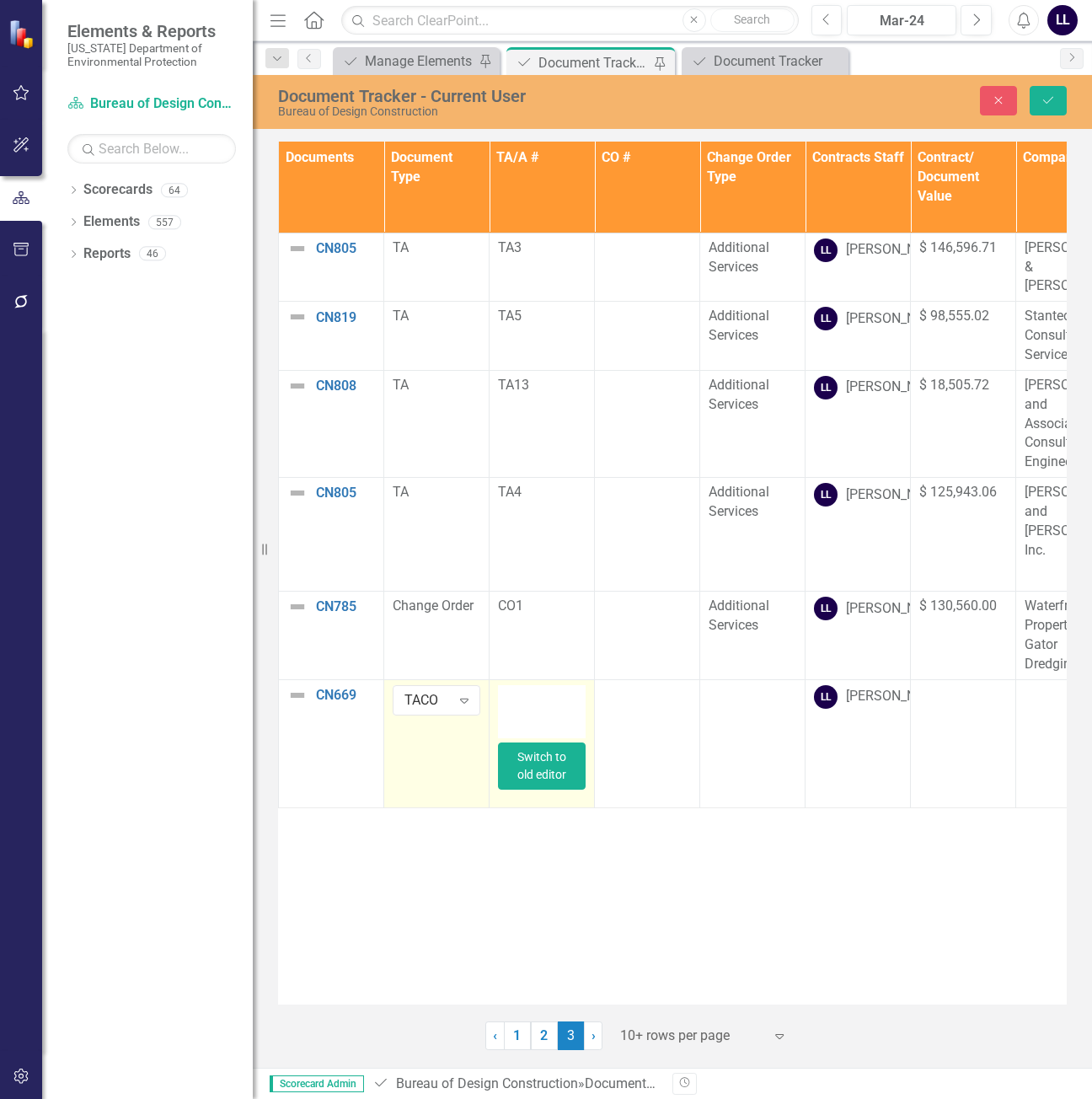
click at [538, 742] on button "Switch to old editor" at bounding box center [541, 765] width 88 height 47
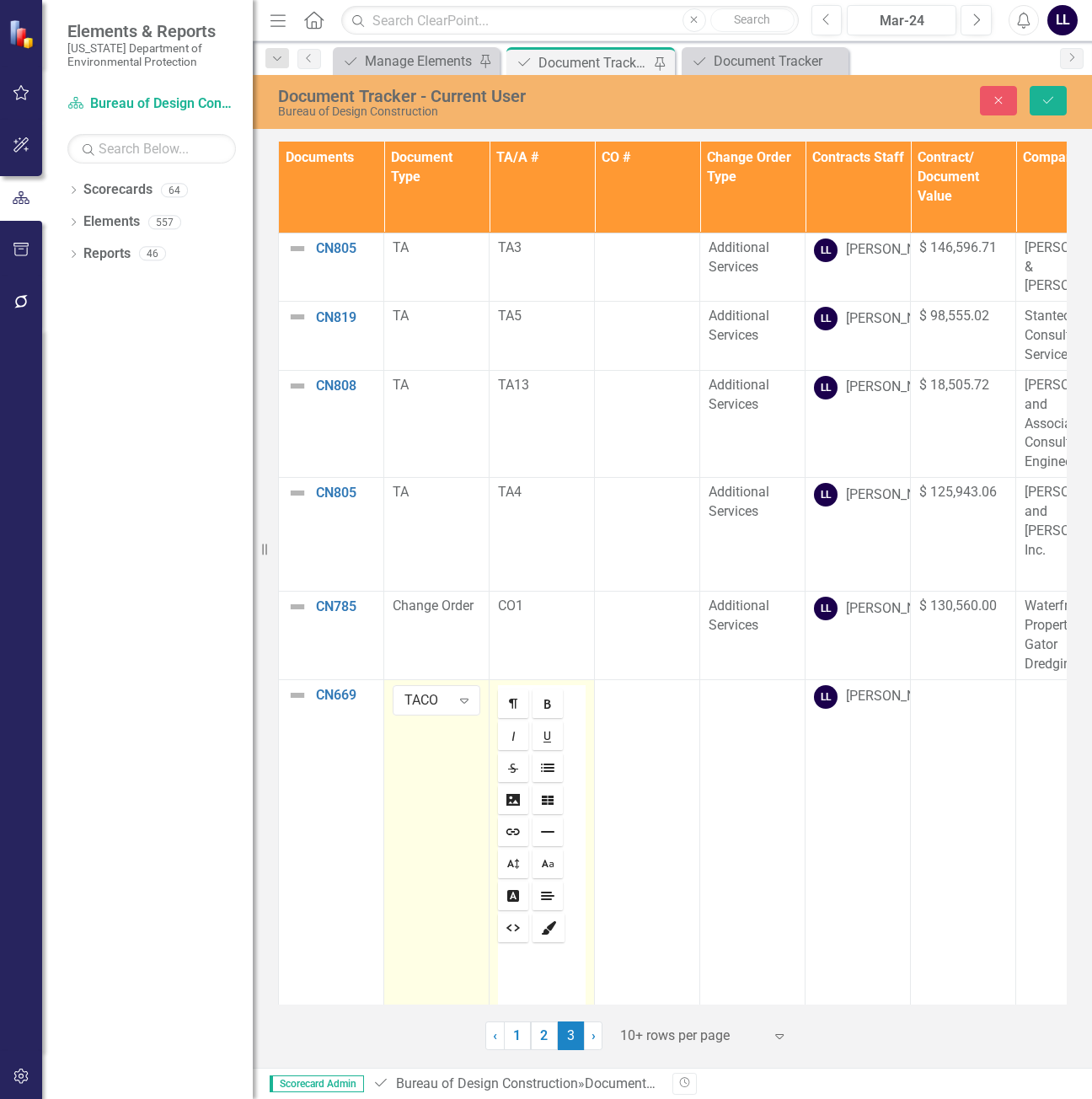
click at [542, 945] on div at bounding box center [541, 1050] width 88 height 210
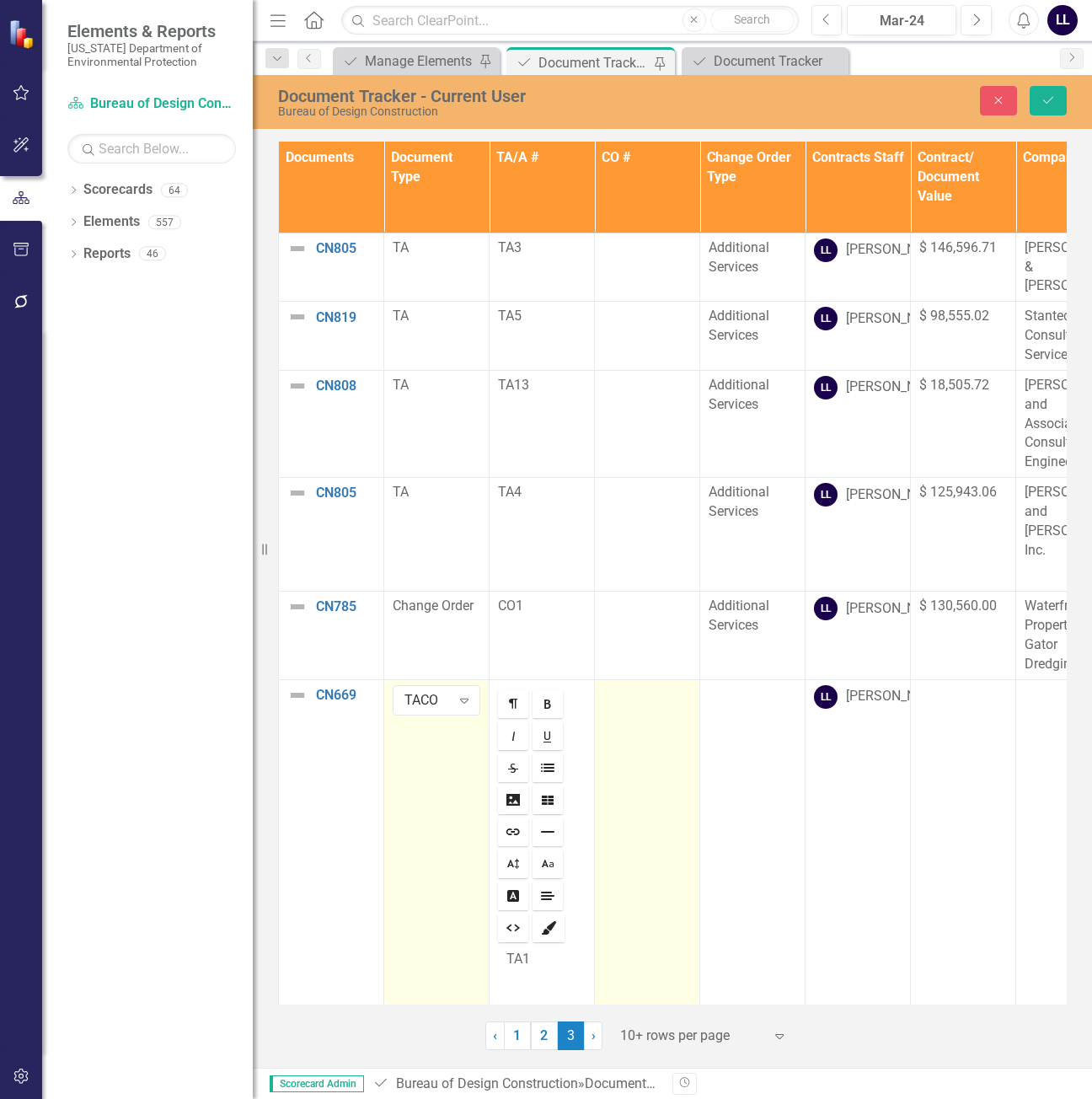
click at [635, 728] on td at bounding box center [647, 961] width 105 height 563
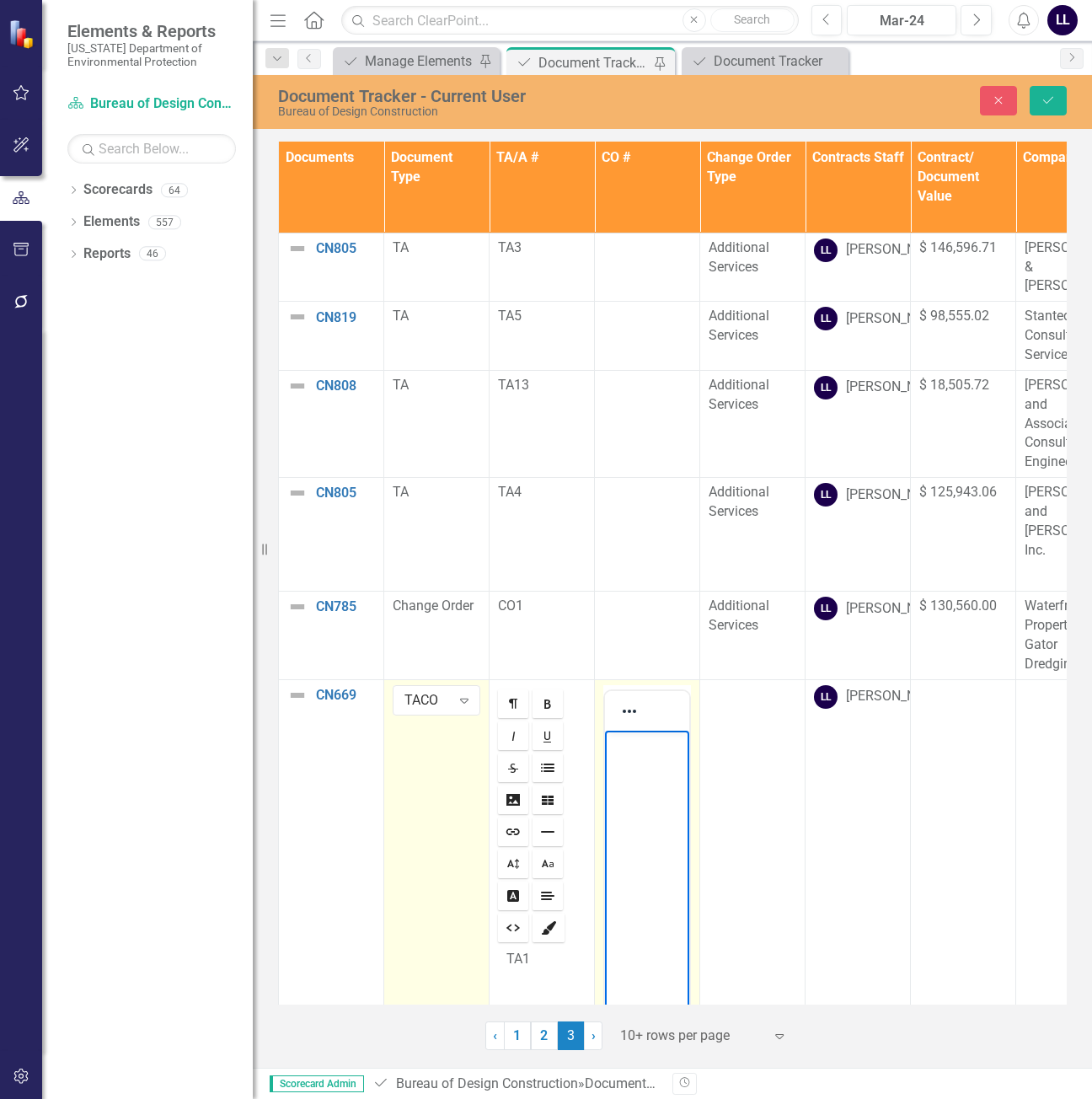
click at [635, 785] on body "Rich Text Area. Press ALT-0 for help." at bounding box center [647, 856] width 84 height 253
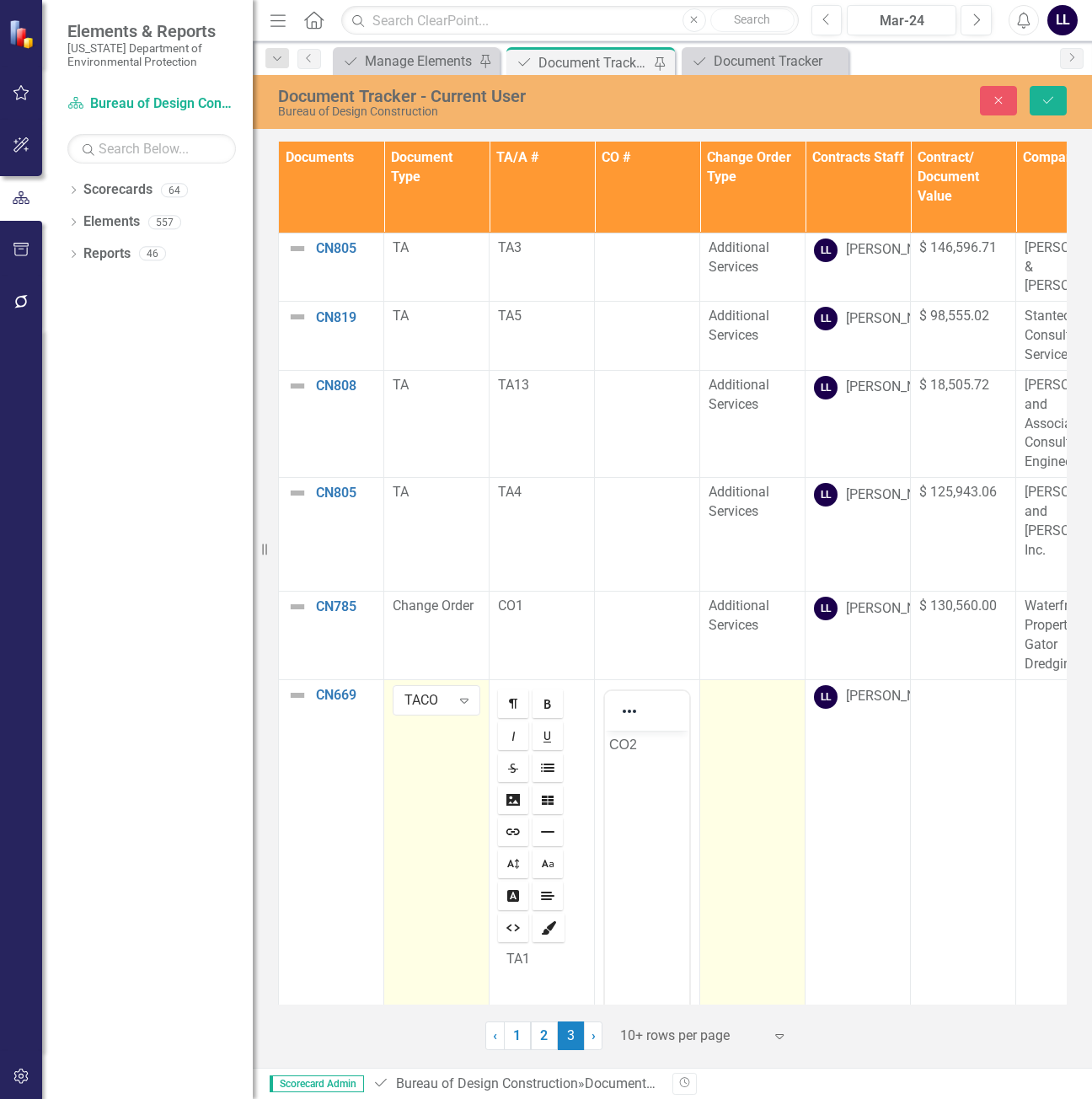
click at [754, 679] on td at bounding box center [753, 961] width 105 height 563
click at [748, 690] on div "Not Defined" at bounding box center [743, 699] width 46 height 19
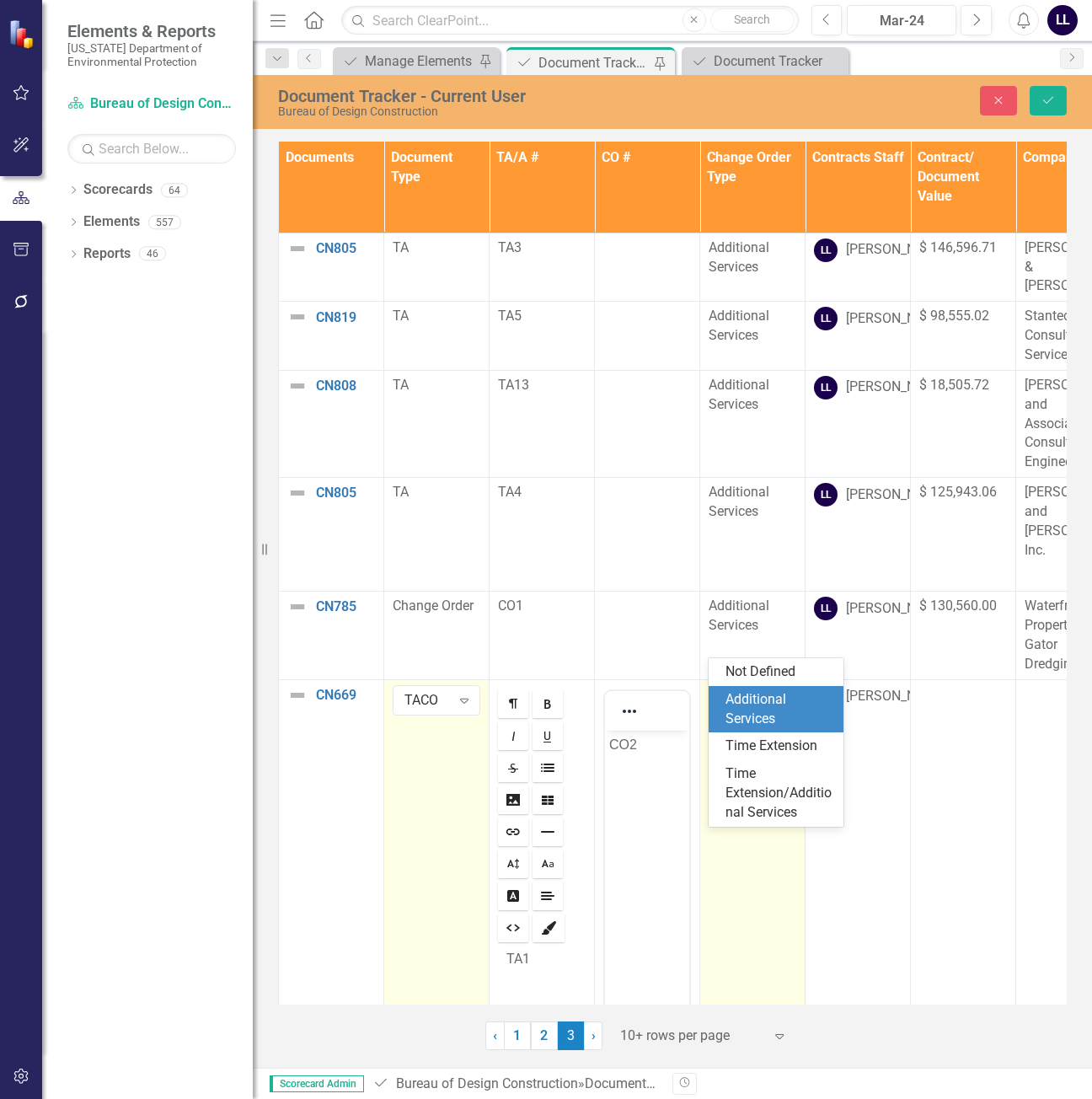
click at [768, 714] on div "Additional Services" at bounding box center [779, 709] width 108 height 39
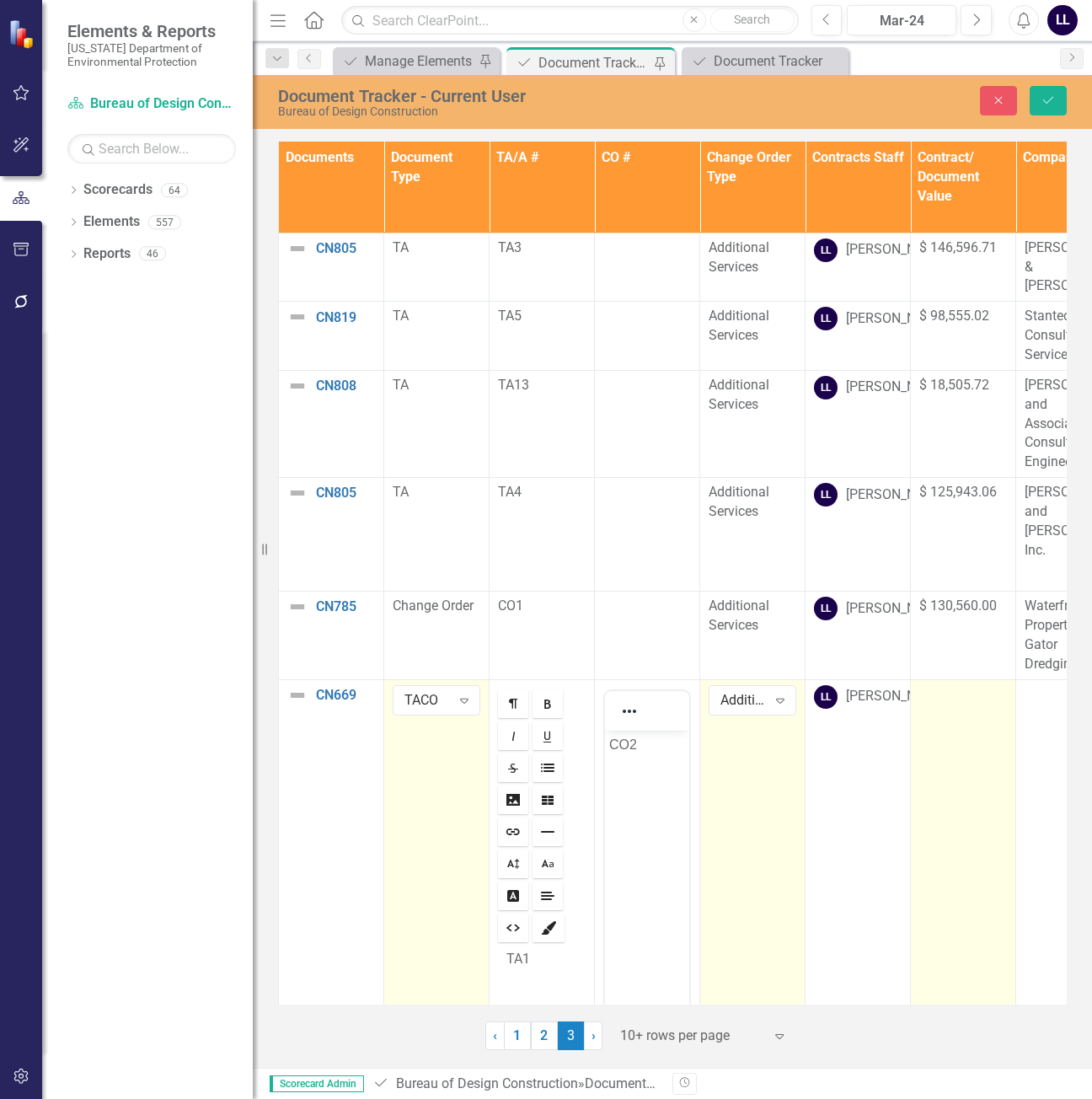
click at [977, 689] on td at bounding box center [964, 961] width 105 height 563
click at [954, 685] on input "number" at bounding box center [963, 701] width 88 height 31
click at [958, 685] on input "number" at bounding box center [963, 701] width 88 height 31
paste input "35323.41"
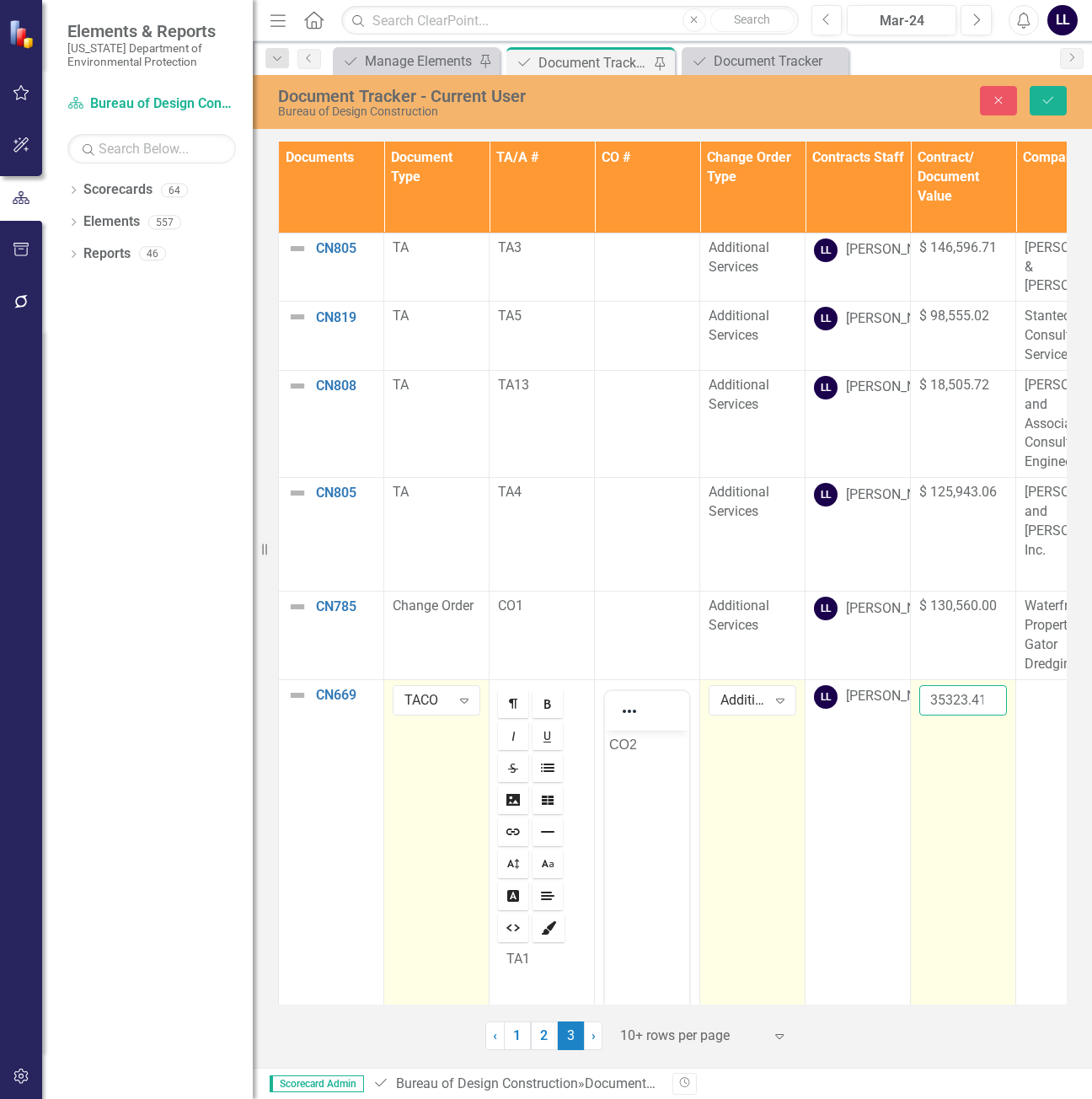
scroll to position [0, 4]
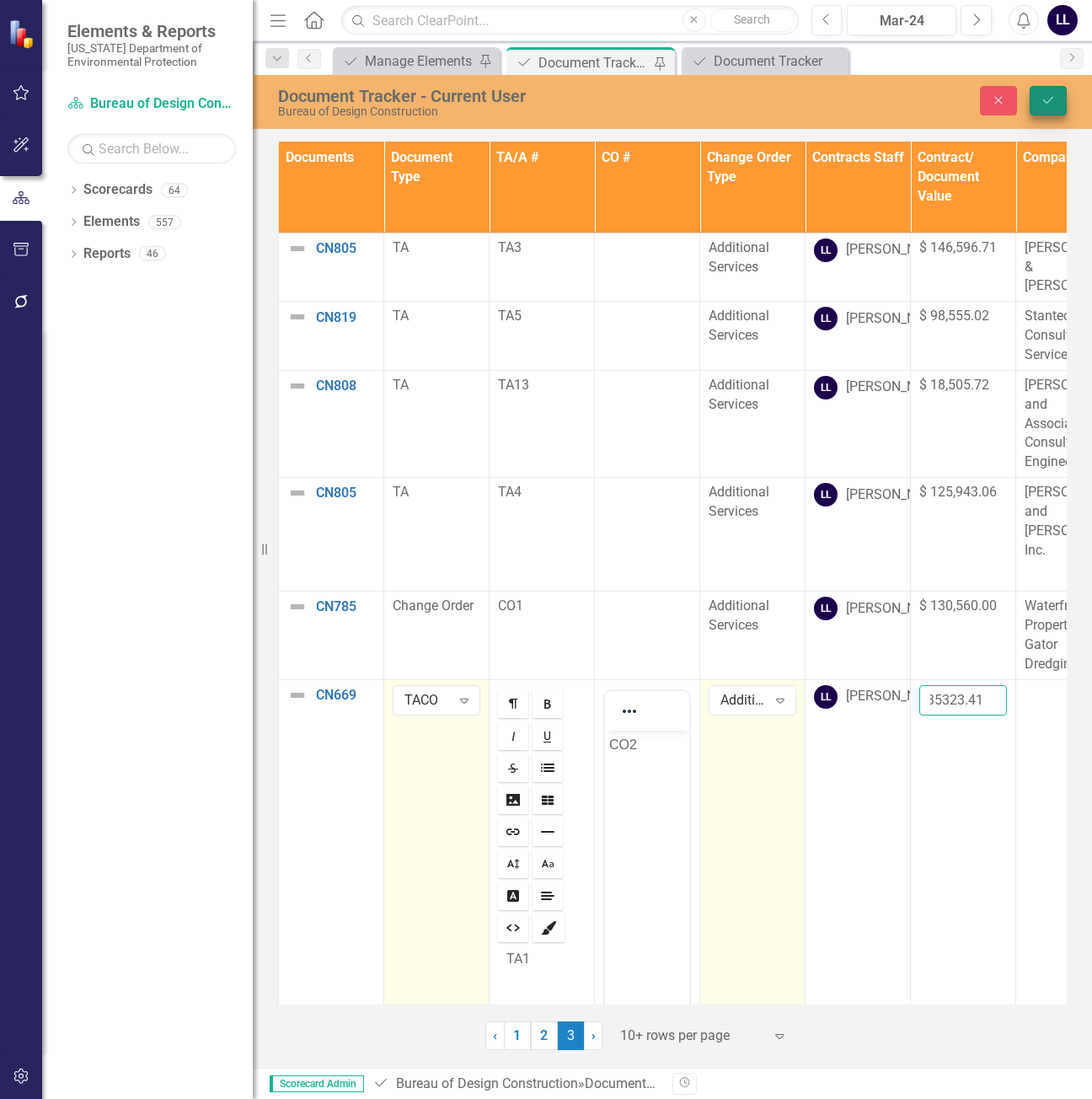
type input "35323.41"
click at [1050, 98] on icon "Save" at bounding box center [1049, 100] width 15 height 12
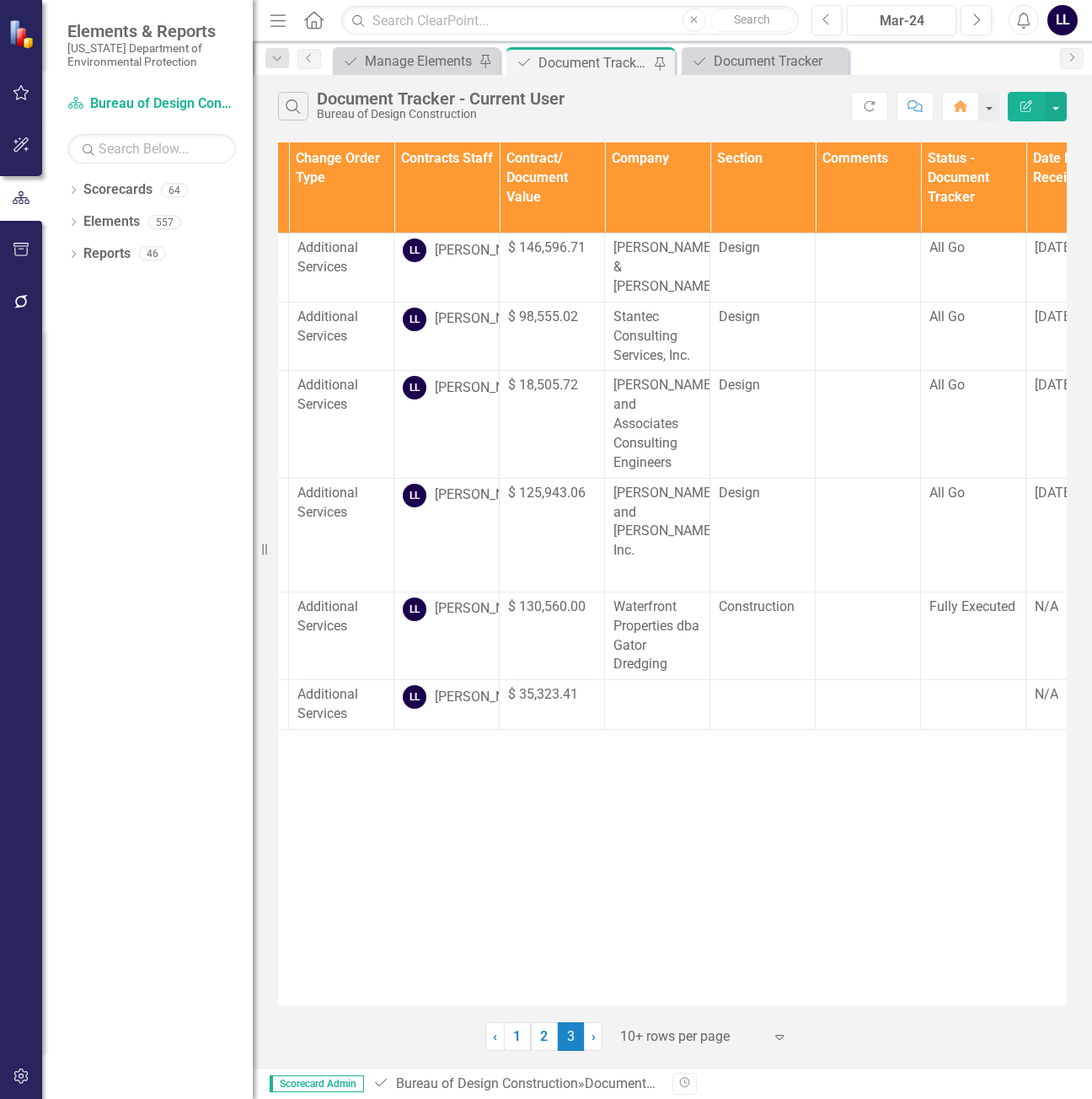
scroll to position [0, 428]
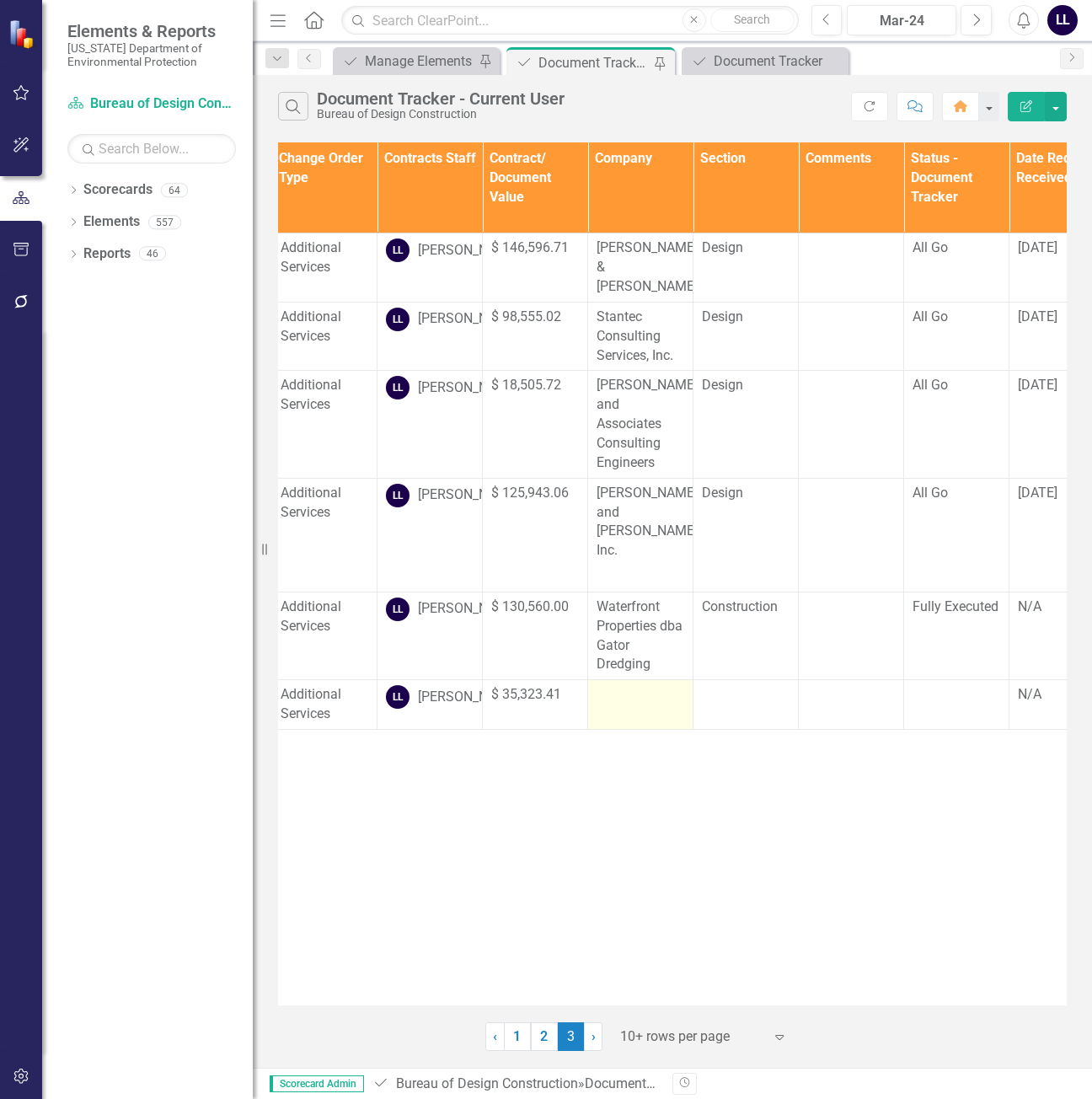
click at [645, 679] on td at bounding box center [641, 704] width 105 height 50
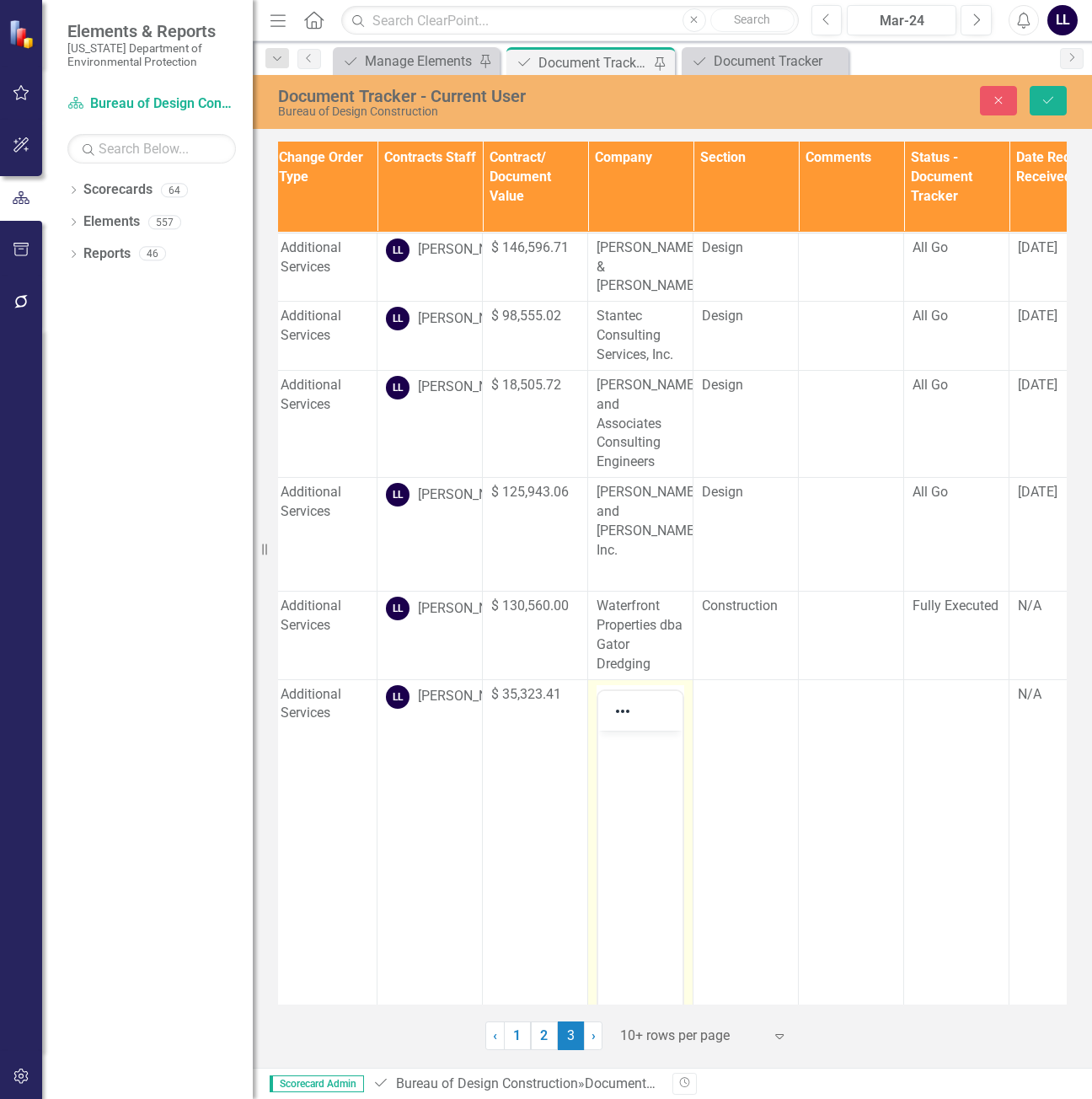
scroll to position [0, 0]
click at [630, 756] on body "Rich Text Area. Press ALT-0 for help." at bounding box center [640, 856] width 84 height 253
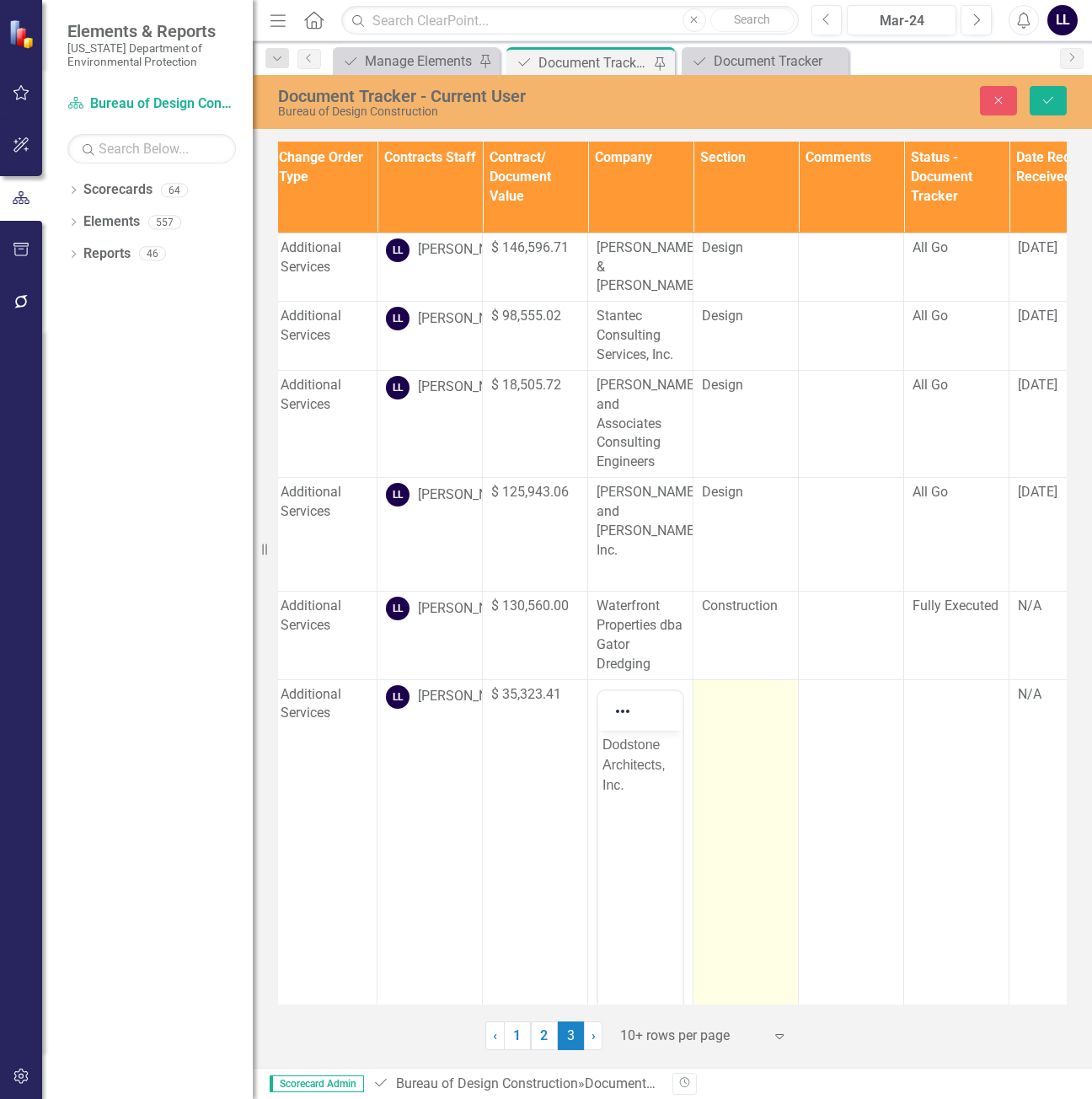
click at [729, 685] on td at bounding box center [746, 887] width 105 height 416
click at [734, 690] on div "Not Defined" at bounding box center [737, 699] width 46 height 19
click at [748, 727] on div "Design" at bounding box center [772, 727] width 108 height 19
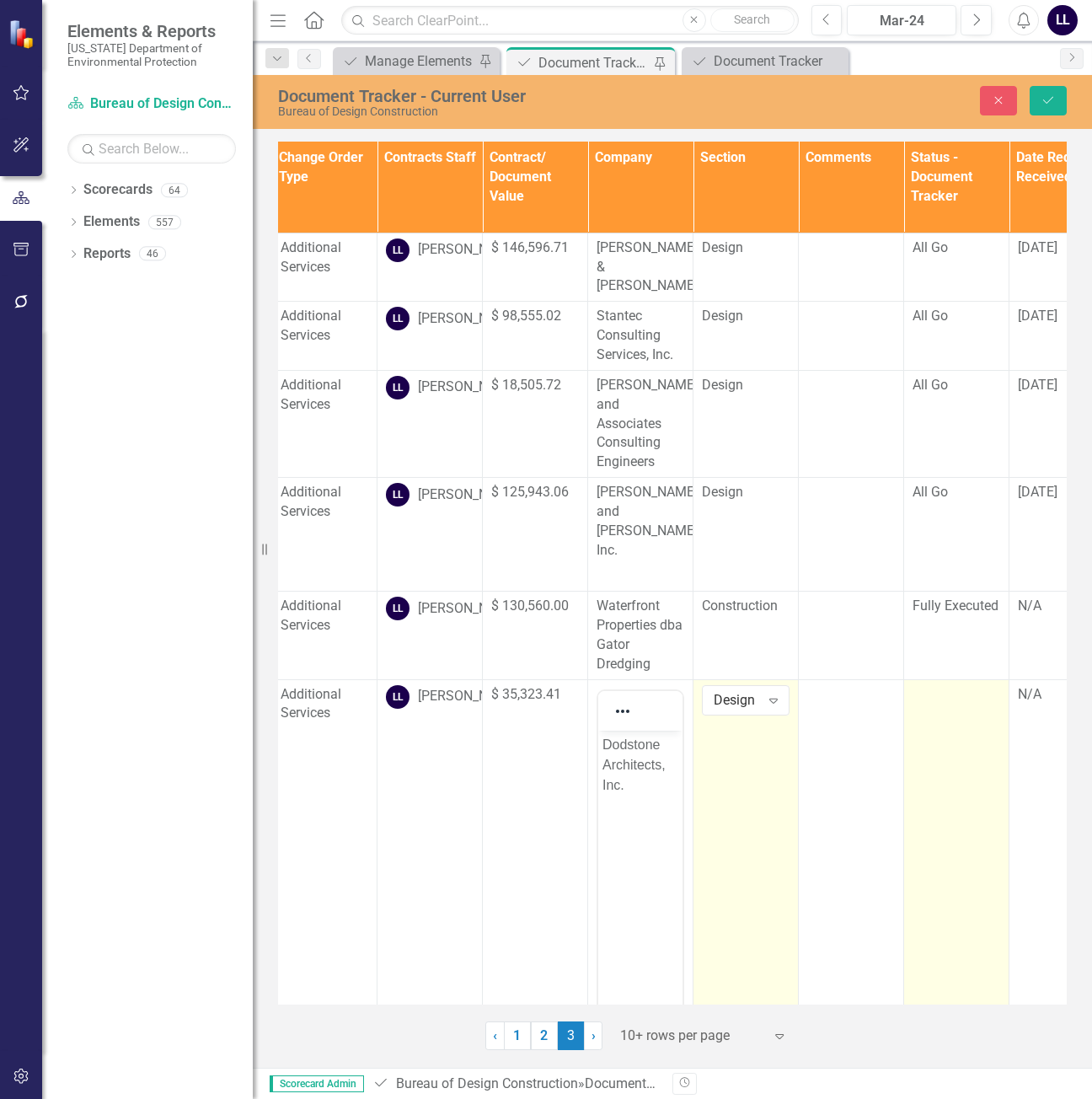
click at [951, 679] on td at bounding box center [957, 887] width 105 height 416
click at [948, 690] on div "Not Defined" at bounding box center [947, 699] width 46 height 19
click at [957, 699] on div "All Go" at bounding box center [983, 699] width 108 height 19
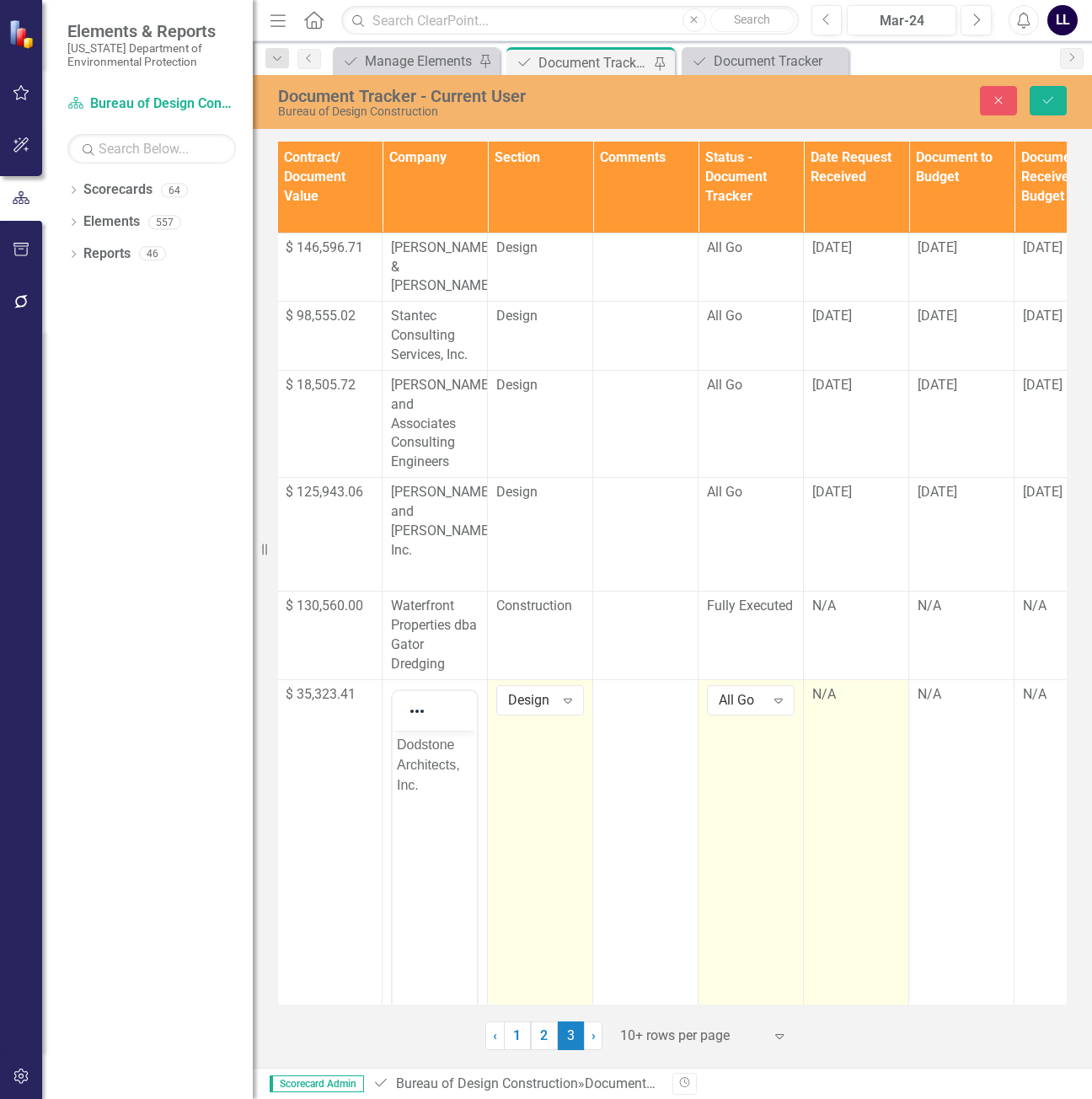
click at [857, 685] on div "N/A" at bounding box center [856, 694] width 88 height 19
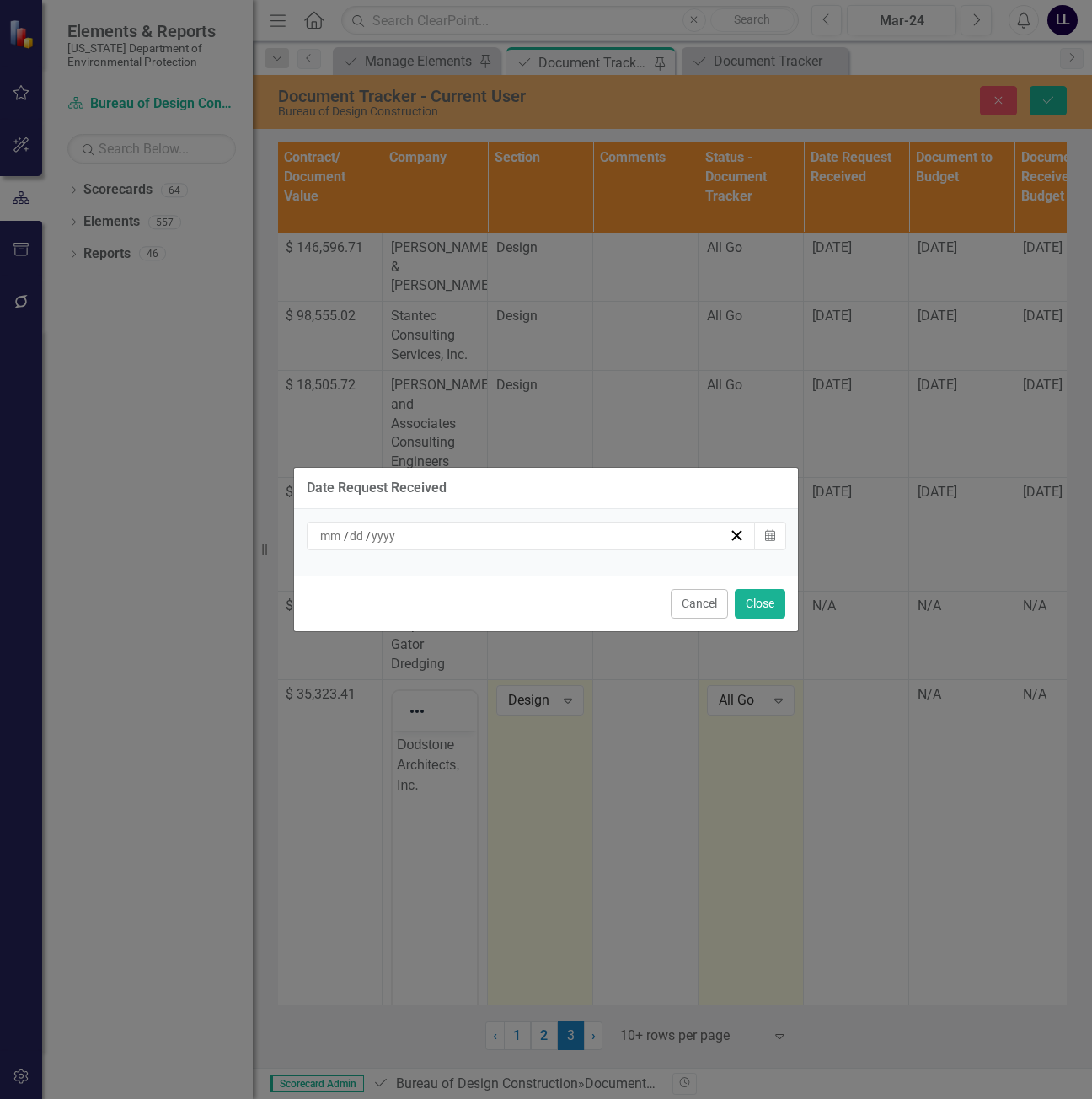
click at [576, 529] on div "/ /" at bounding box center [524, 536] width 411 height 17
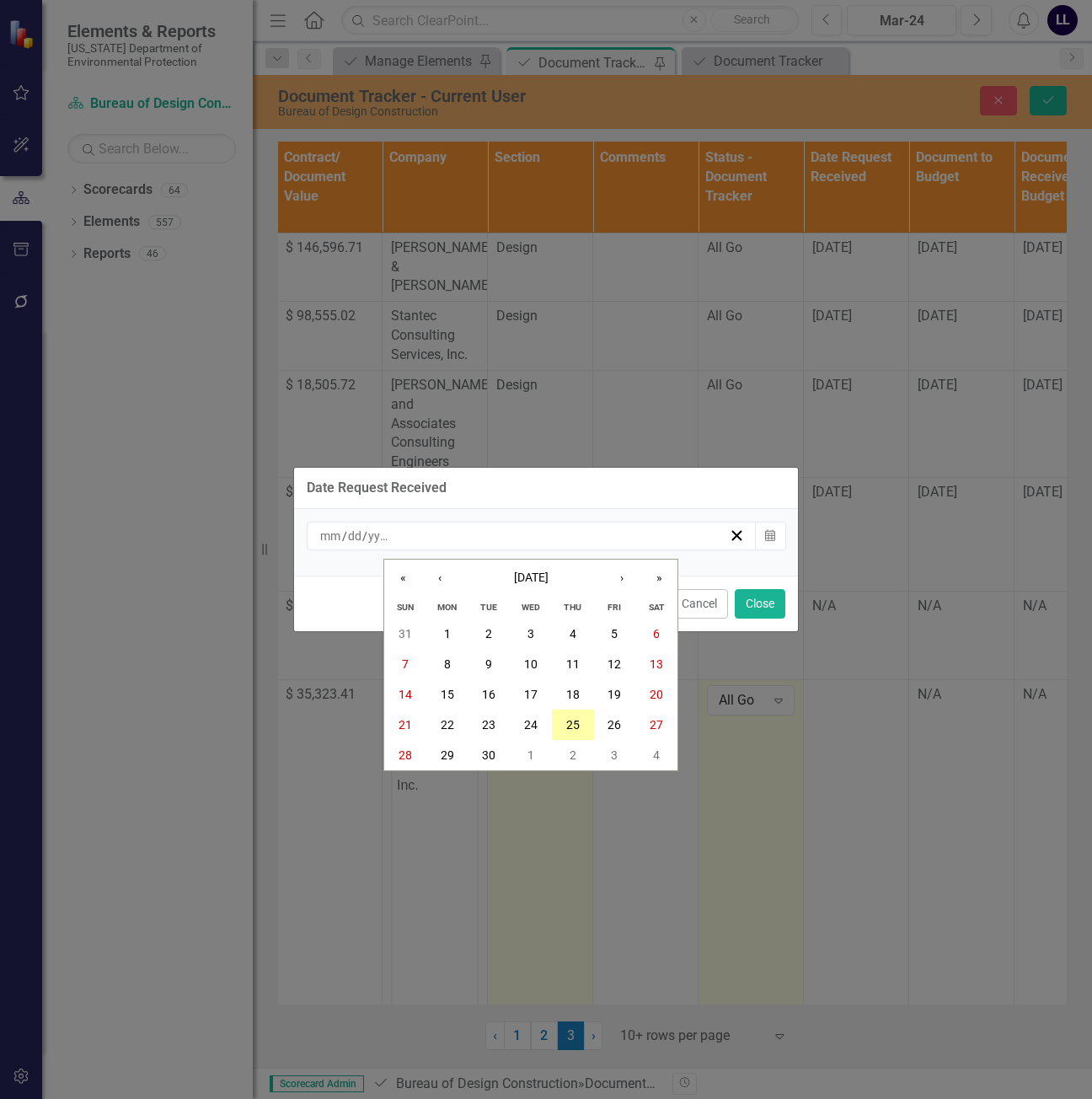
click at [575, 721] on abbr "25" at bounding box center [573, 725] width 14 height 14
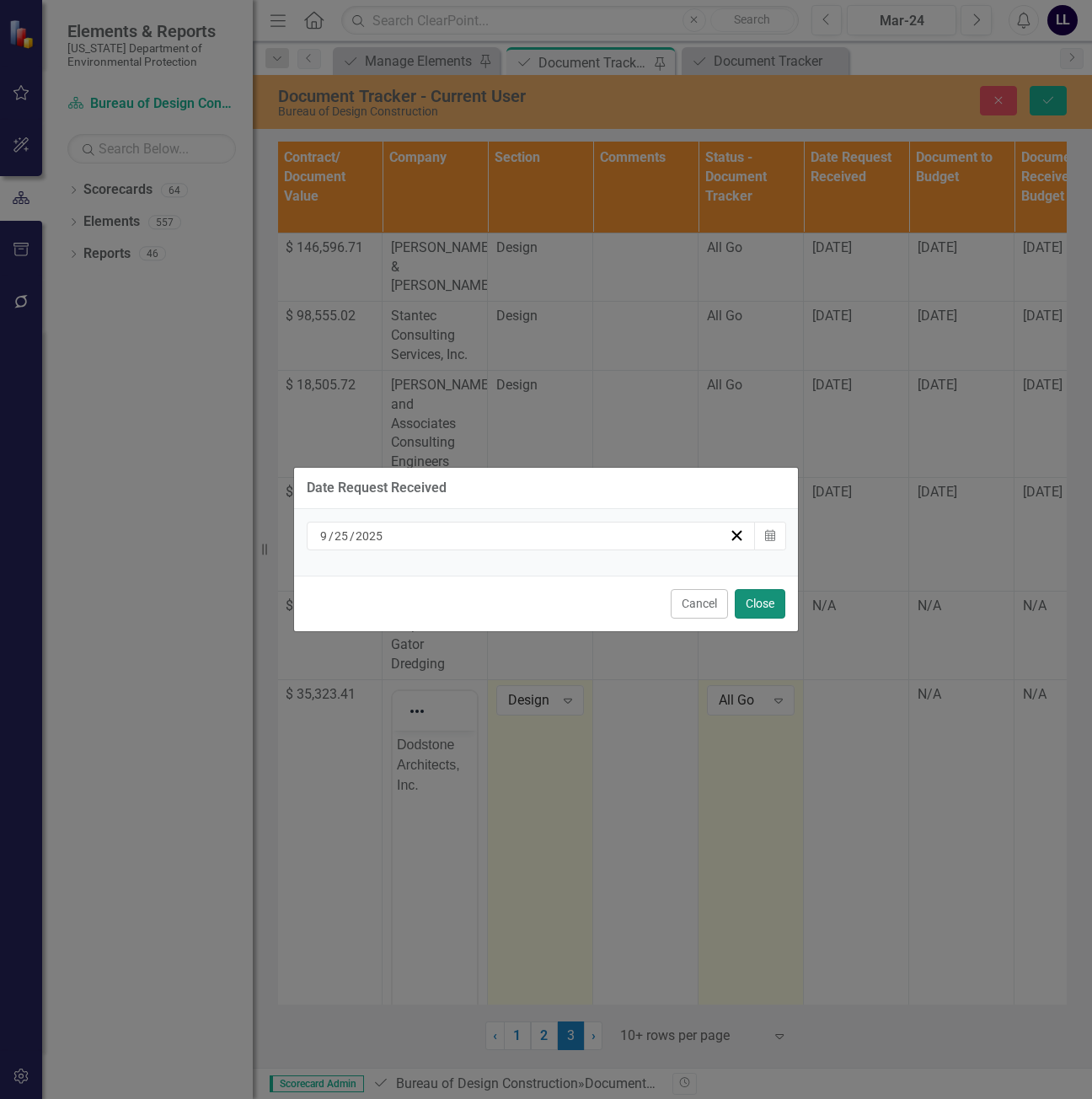
click at [767, 594] on button "Close" at bounding box center [760, 604] width 51 height 30
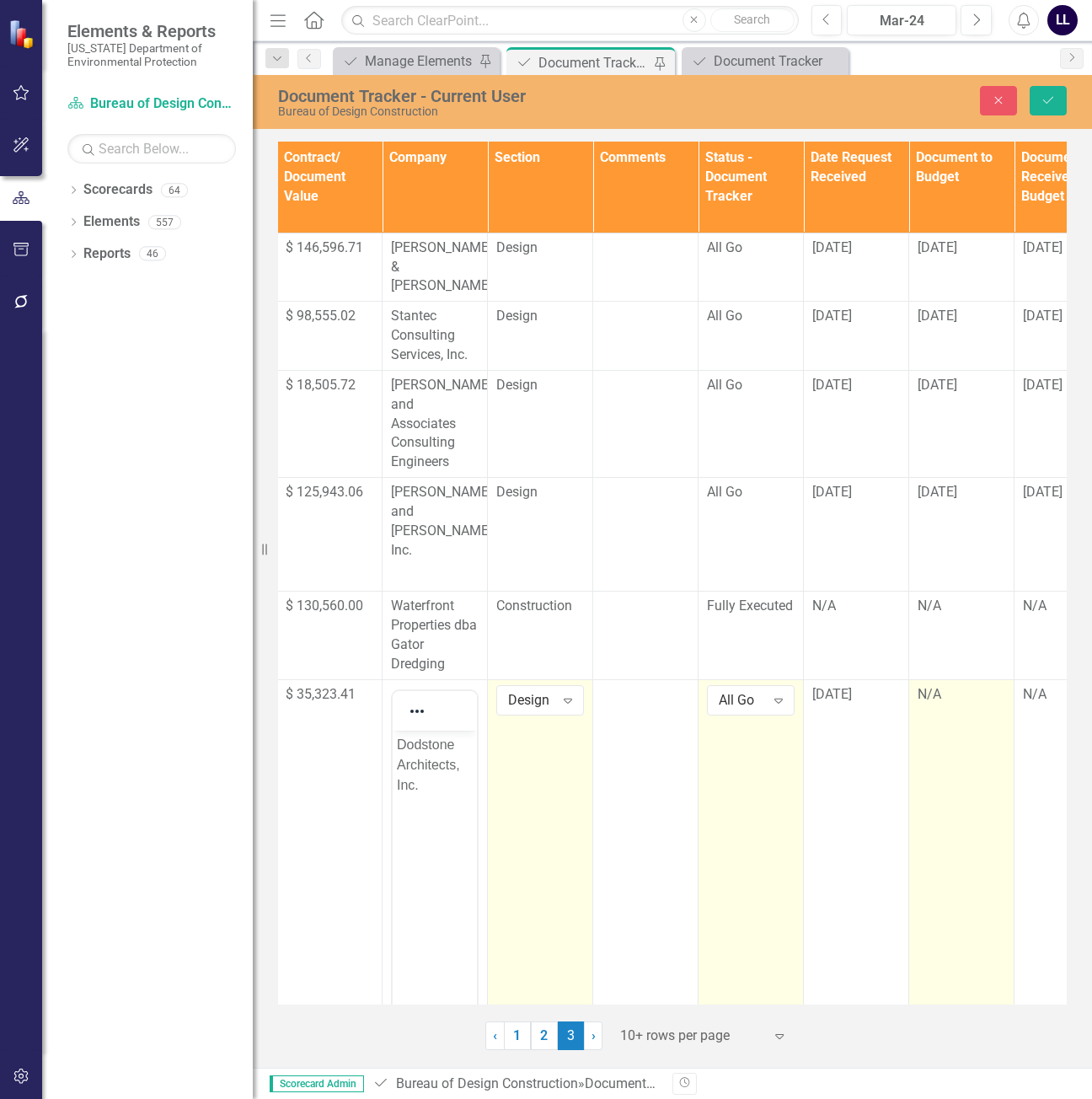
click at [953, 685] on div "N/A" at bounding box center [961, 695] width 88 height 20
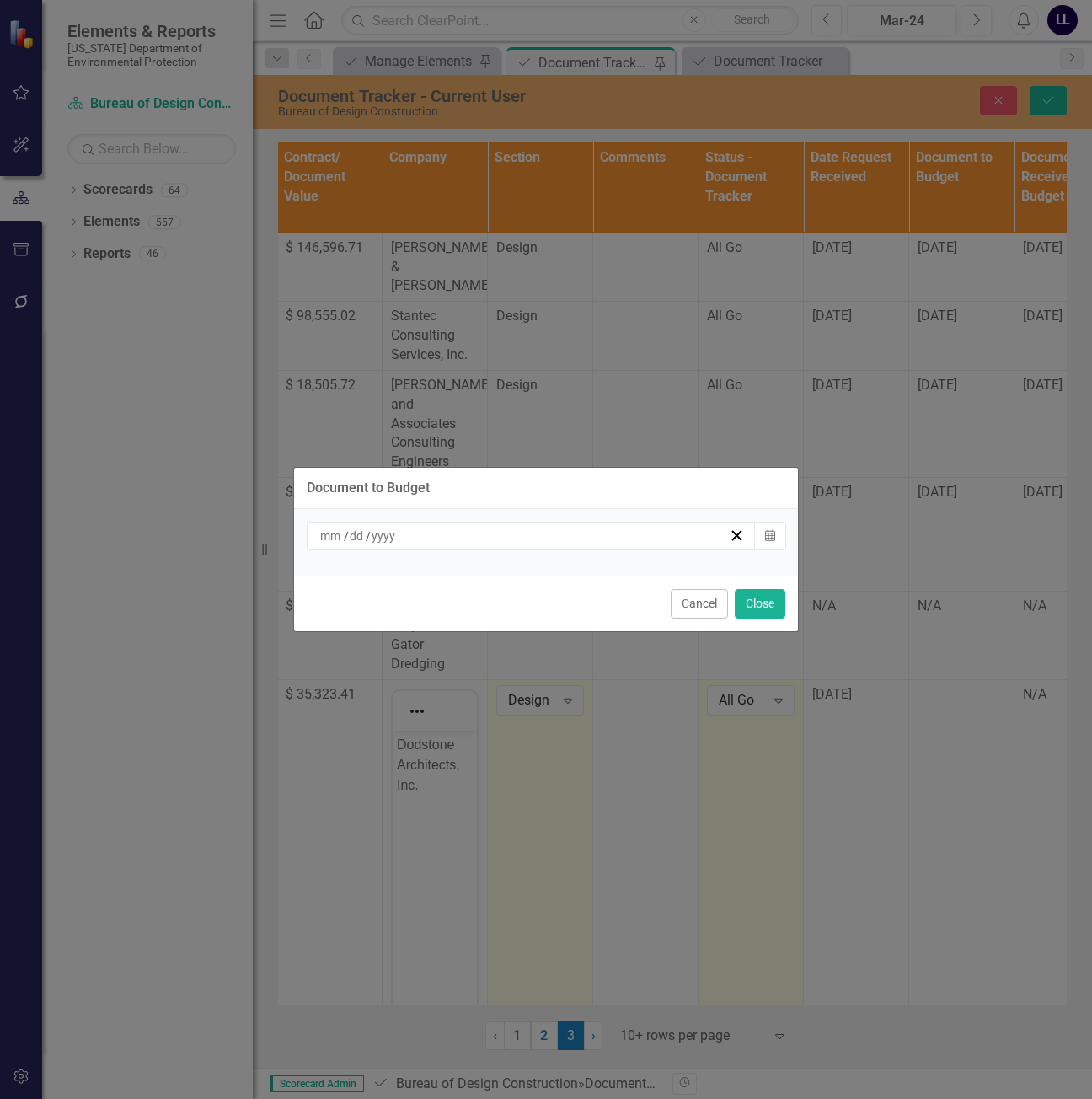
click at [576, 533] on div "/ /" at bounding box center [524, 536] width 411 height 17
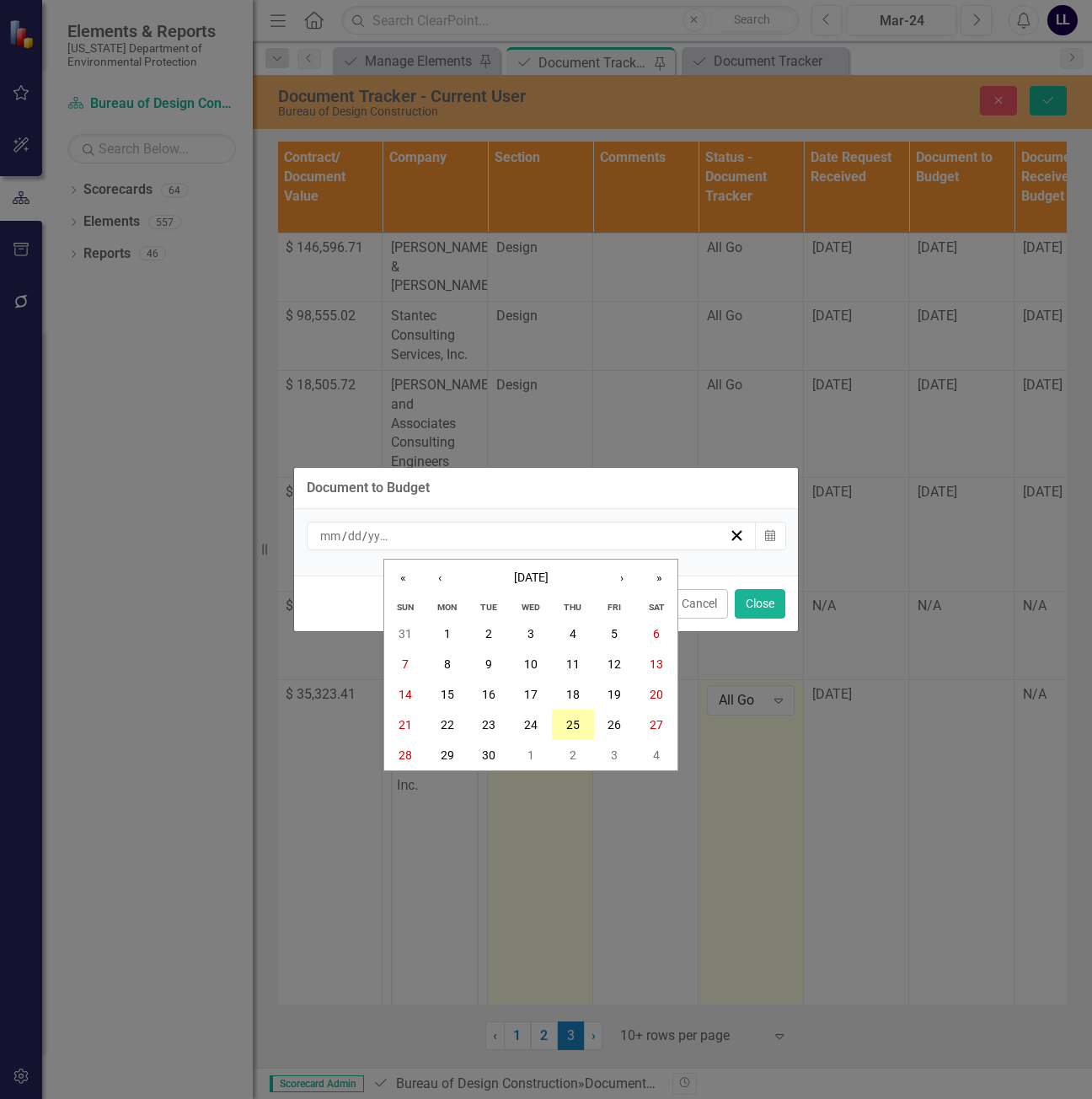
click at [579, 718] on abbr "25" at bounding box center [573, 725] width 14 height 14
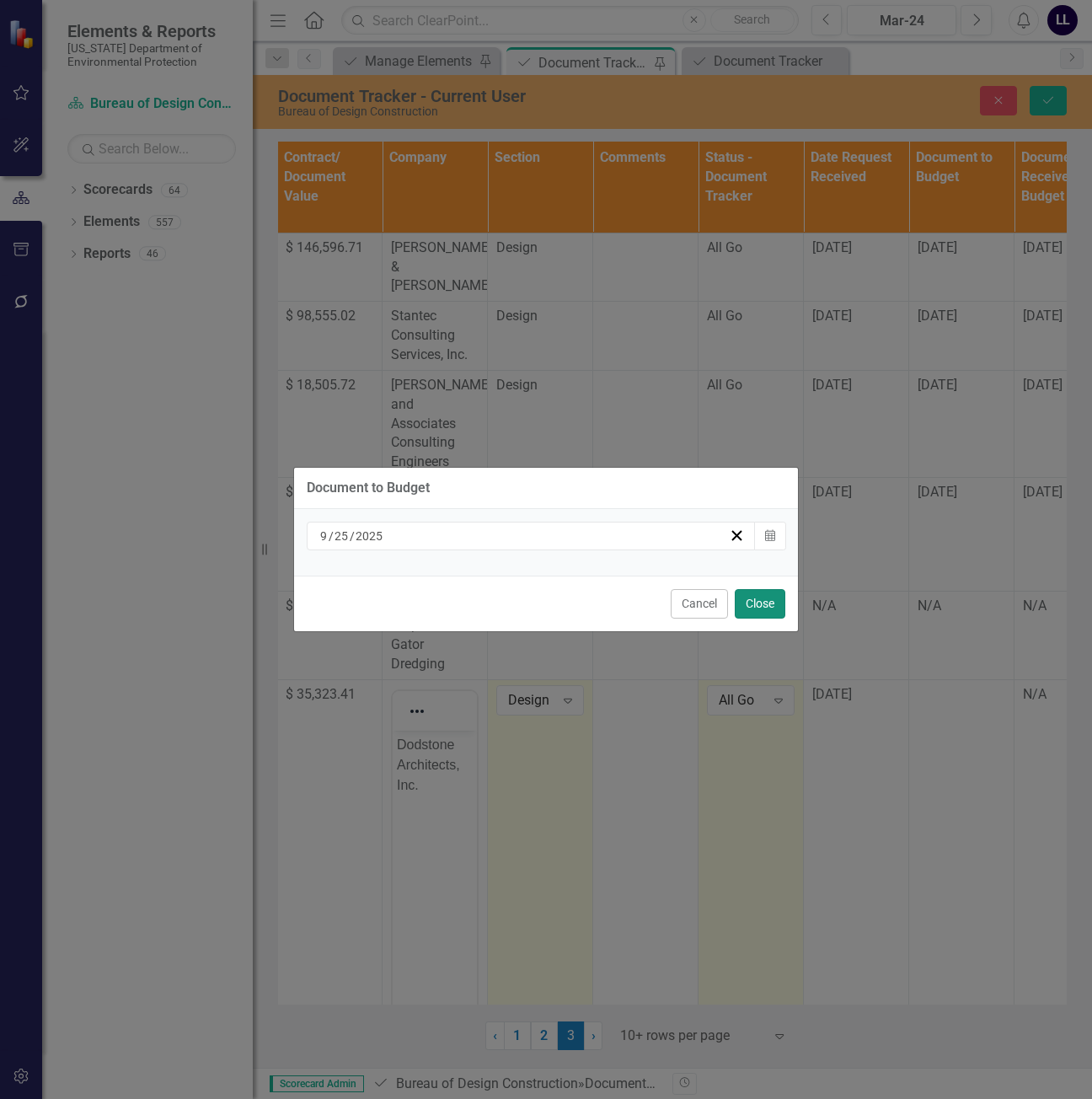
click at [743, 592] on button "Close" at bounding box center [760, 604] width 51 height 30
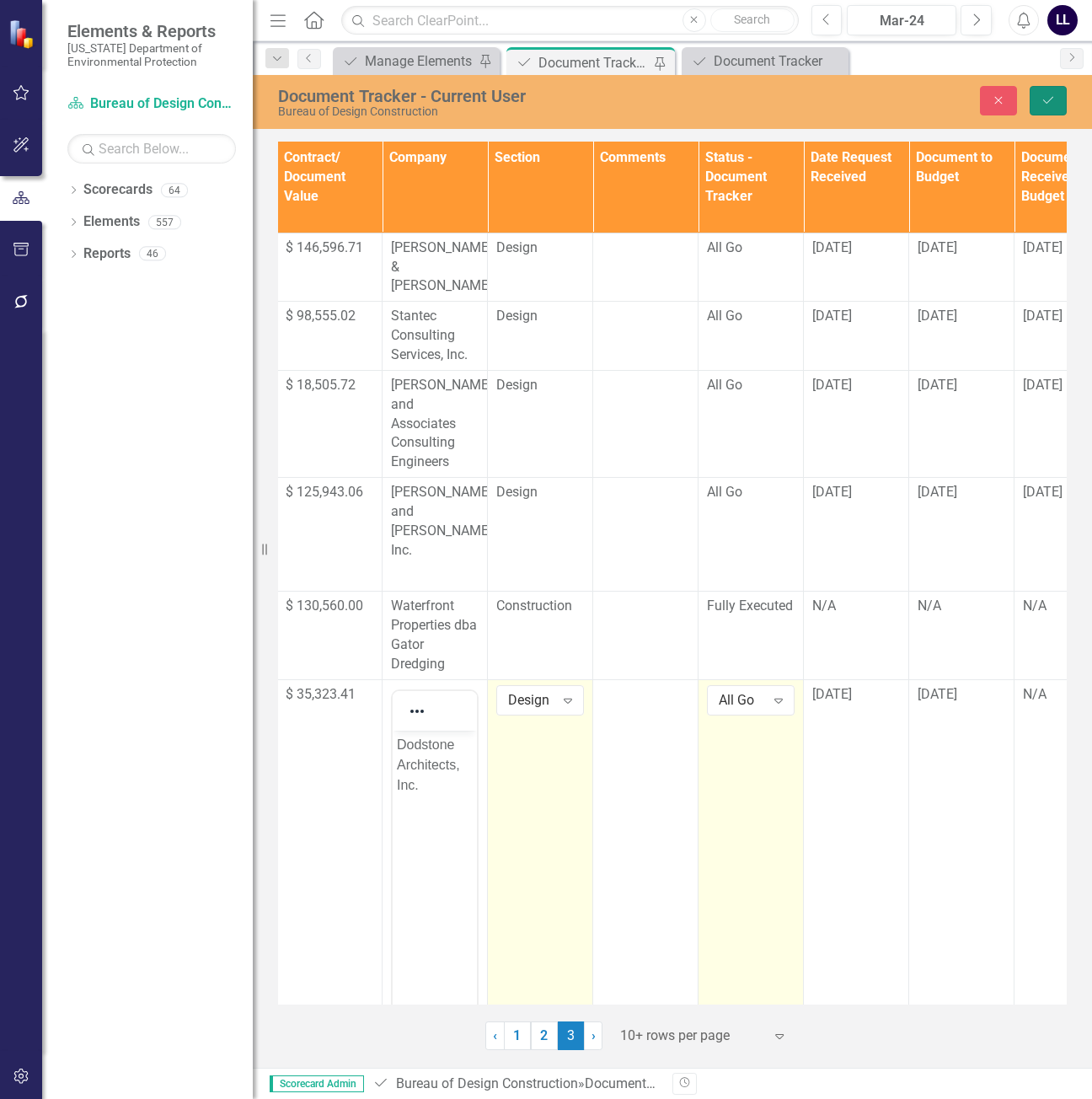
click at [1056, 107] on button "Save" at bounding box center [1049, 100] width 37 height 30
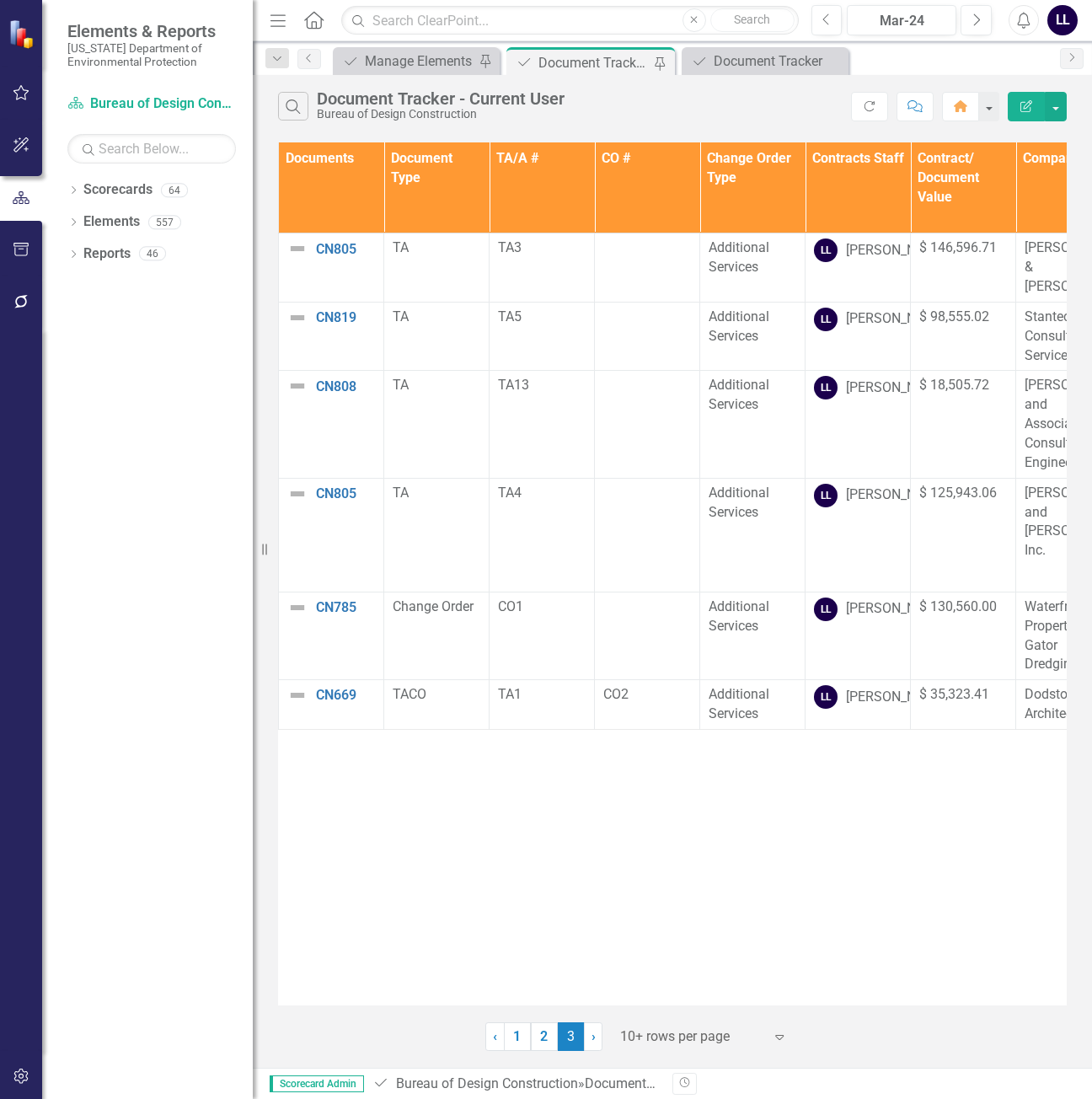
drag, startPoint x: 445, startPoint y: 992, endPoint x: 774, endPoint y: 987, distance: 329.0
click at [1005, 953] on div "Documents Document Type TA/A # CO # Change Order Type Contracts Staff Contract/…" at bounding box center [672, 573] width 789 height 863
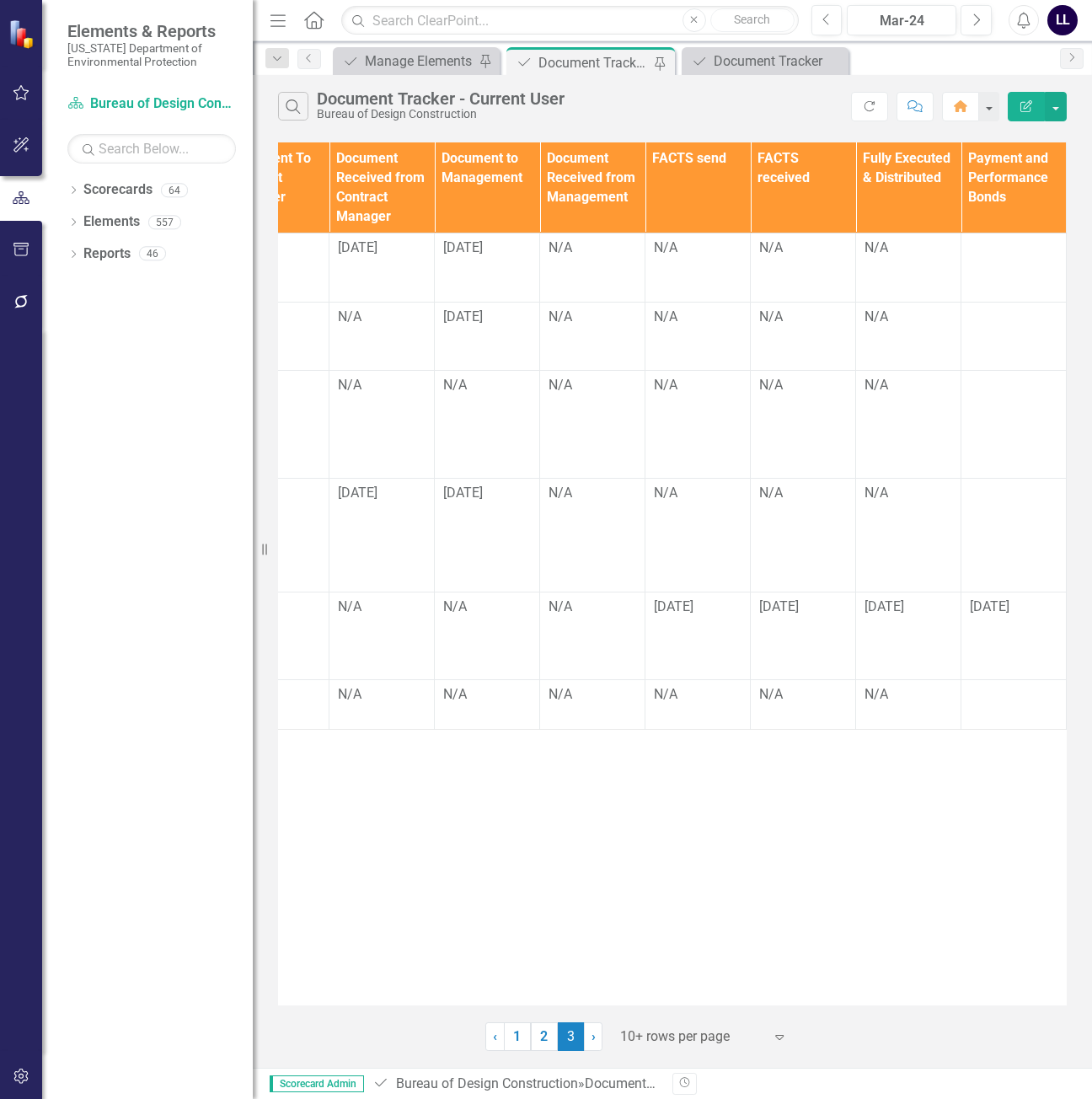
scroll to position [0, 0]
